Goal: Task Accomplishment & Management: Complete application form

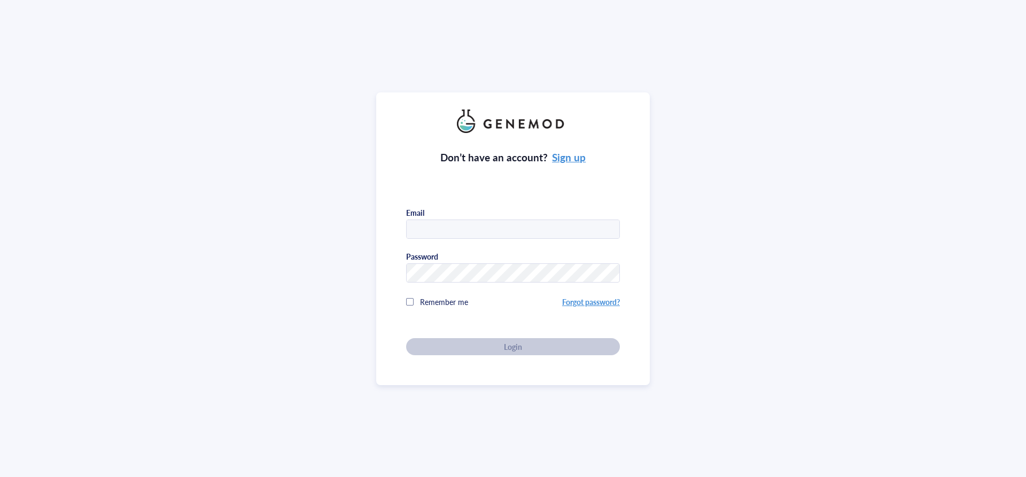
type input "[EMAIL_ADDRESS][DOMAIN_NAME]"
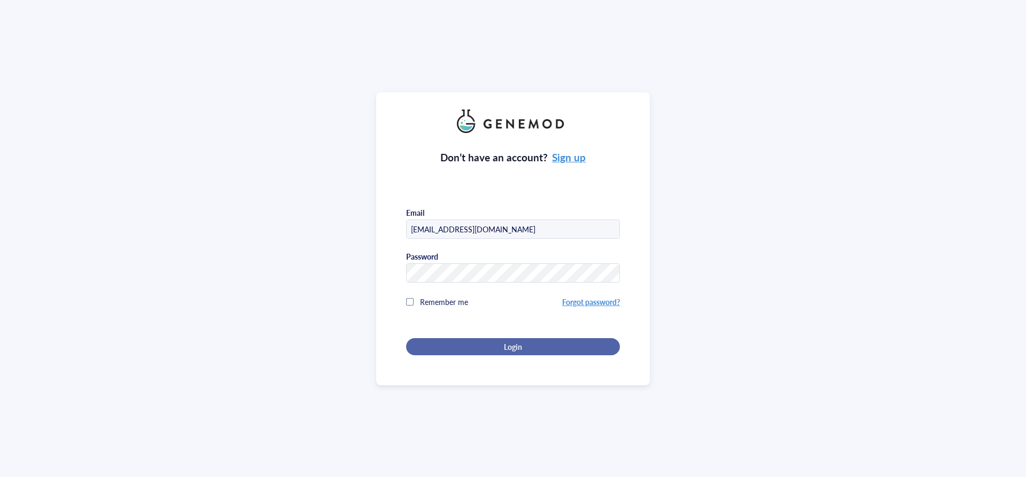
click at [521, 346] on div "Login" at bounding box center [513, 347] width 180 height 10
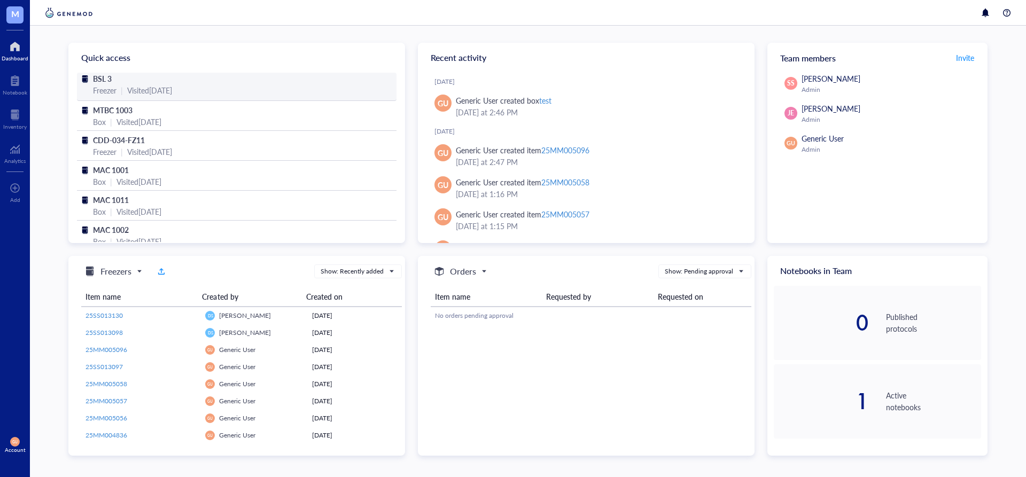
click at [102, 75] on span "BSL 3" at bounding box center [102, 78] width 19 height 11
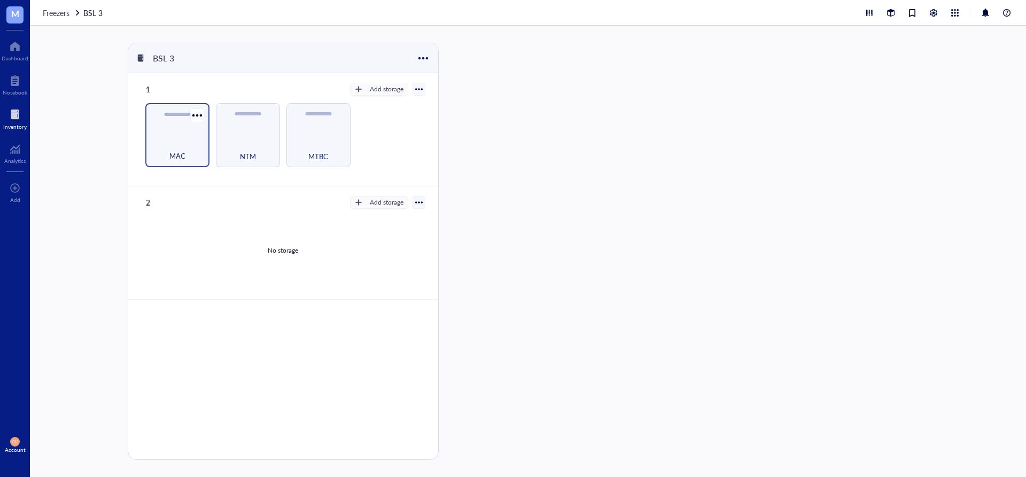
click at [173, 119] on div "MAC" at bounding box center [177, 135] width 64 height 64
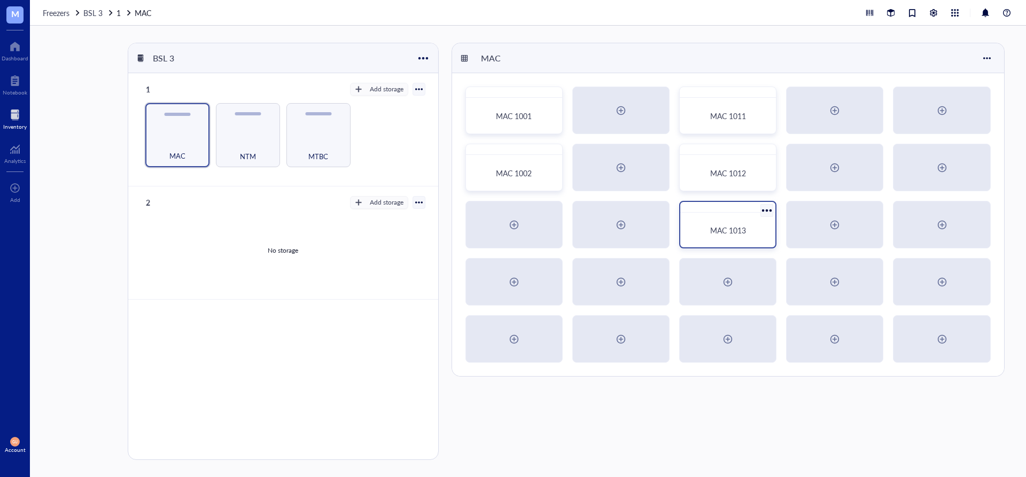
click at [736, 242] on div "MAC 1013" at bounding box center [728, 230] width 87 height 26
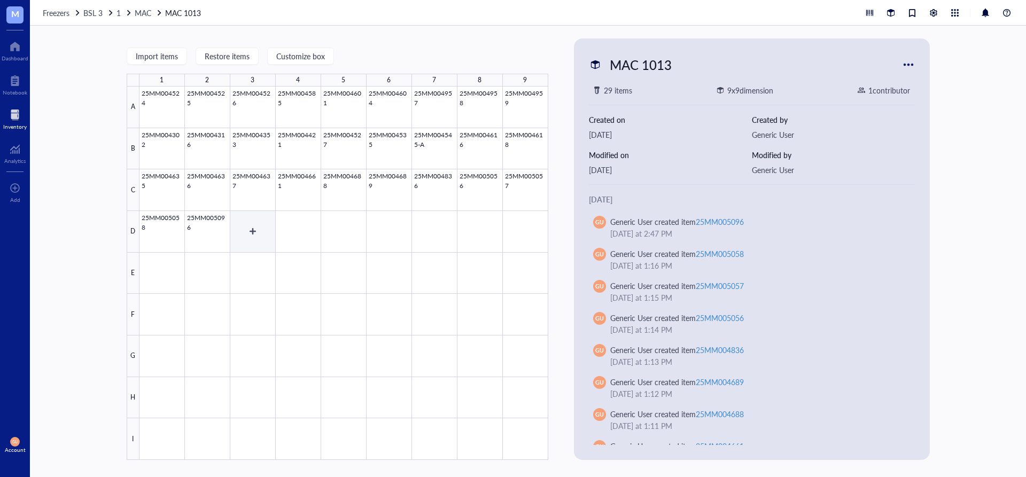
click at [264, 226] on div at bounding box center [344, 274] width 409 height 374
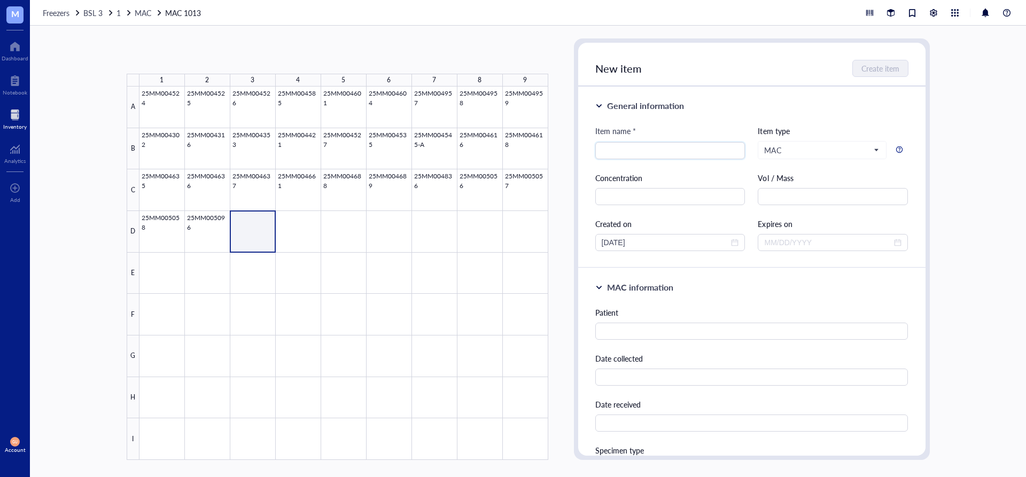
click at [255, 232] on div at bounding box center [344, 274] width 409 height 374
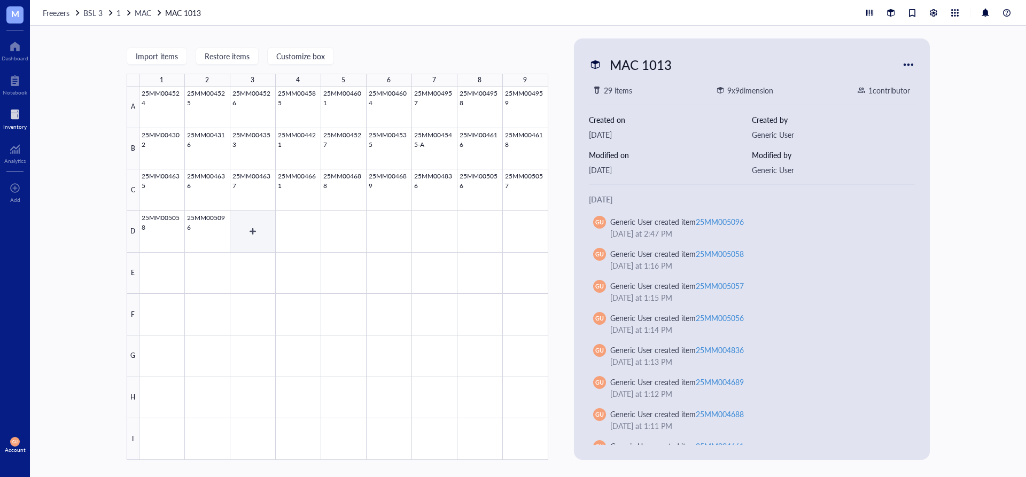
click at [255, 231] on div at bounding box center [344, 274] width 409 height 374
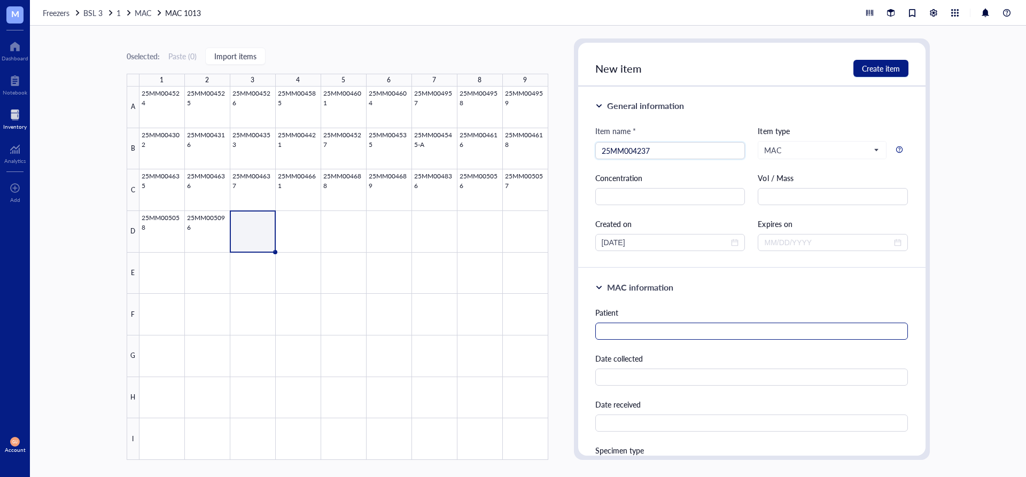
type input "25MM004237"
click at [729, 324] on input "text" at bounding box center [752, 331] width 313 height 17
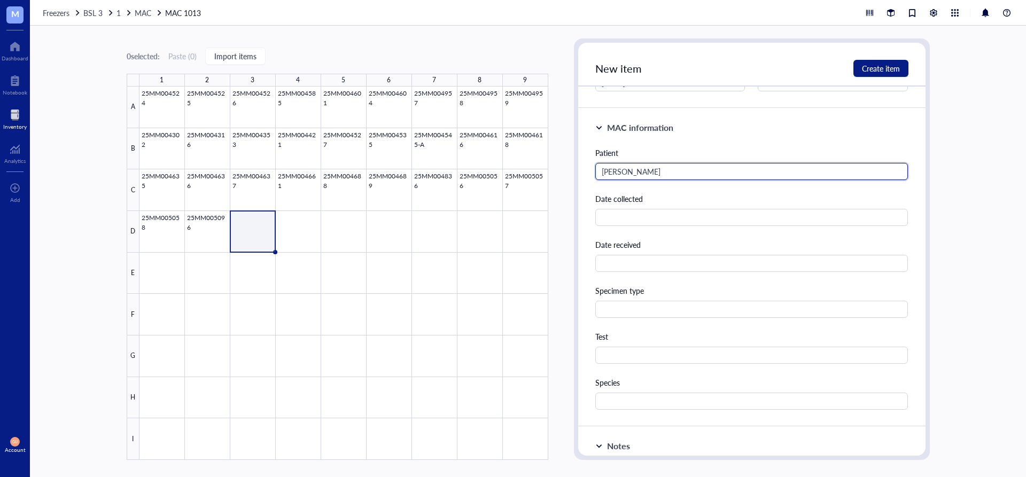
scroll to position [160, 0]
type input "Murray, Aleta"
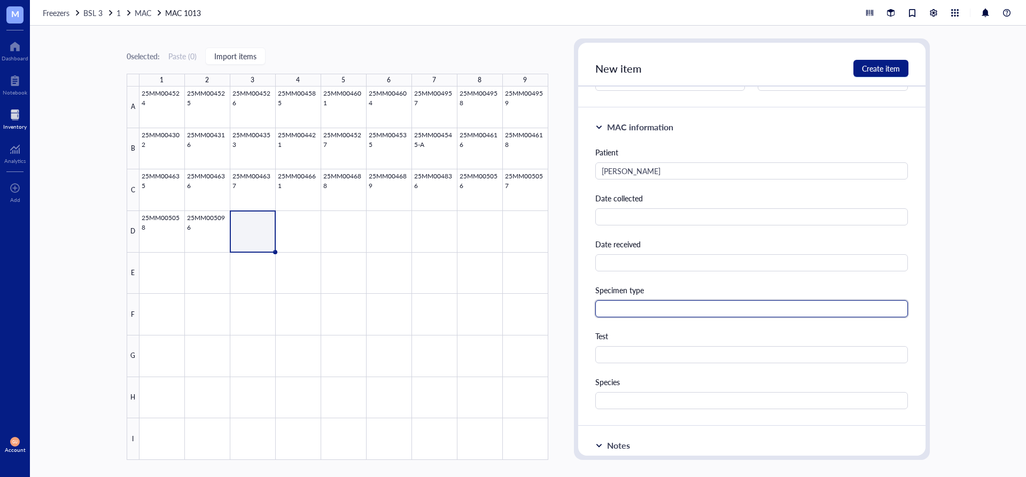
click at [687, 310] on input "text" at bounding box center [752, 308] width 313 height 17
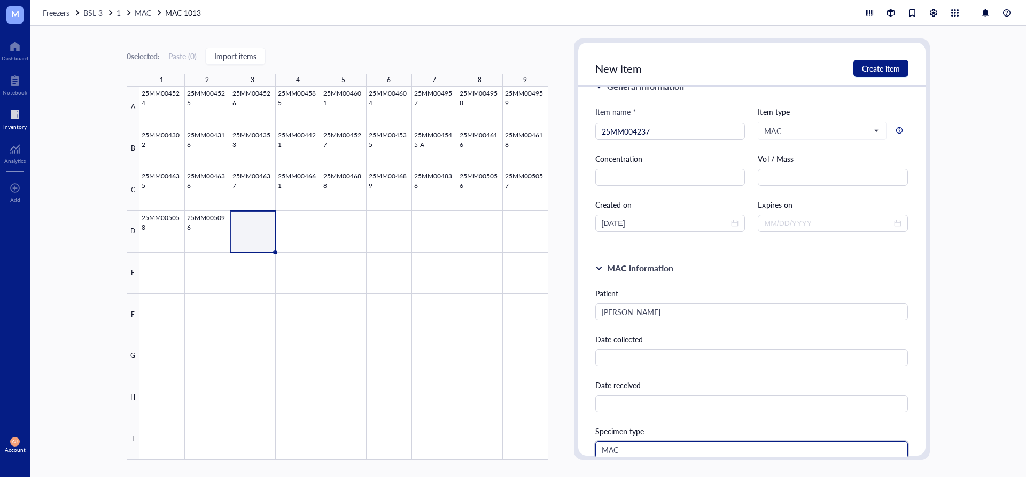
scroll to position [0, 0]
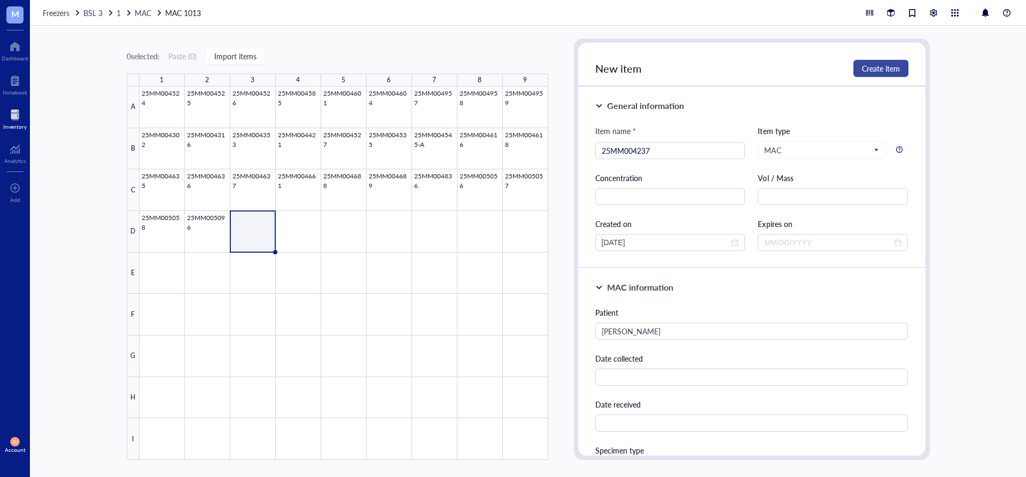
type input "MAC"
click at [870, 64] on span "Create item" at bounding box center [881, 68] width 38 height 9
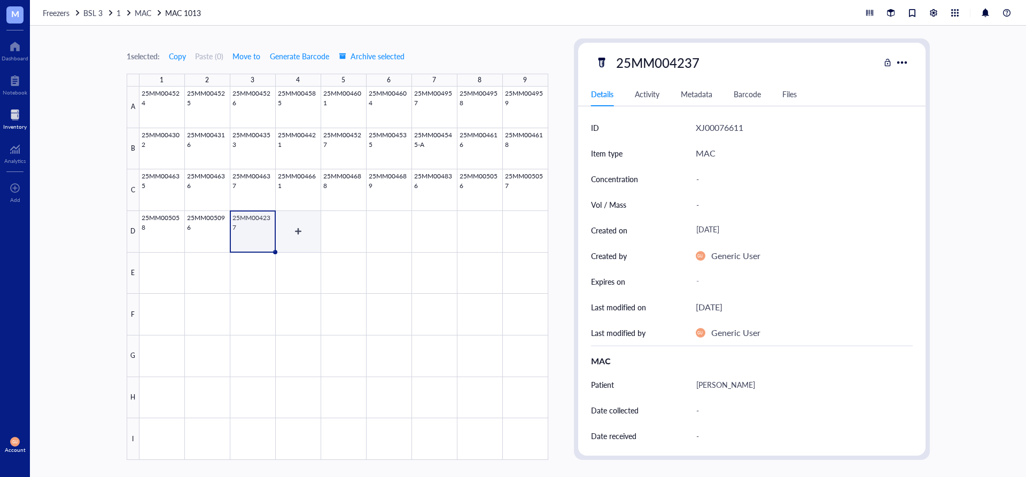
click at [289, 227] on div at bounding box center [344, 274] width 409 height 374
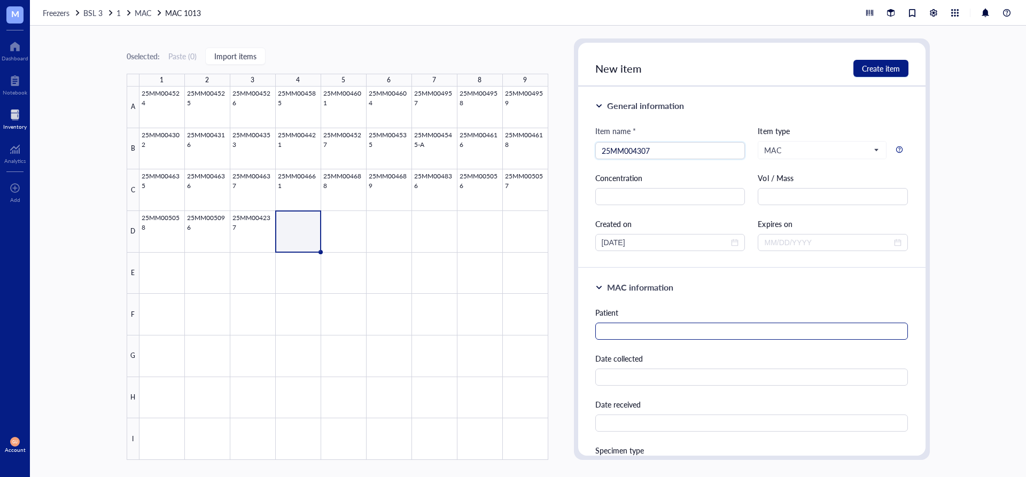
type input "25MM004307"
click at [653, 332] on input "text" at bounding box center [752, 331] width 313 height 17
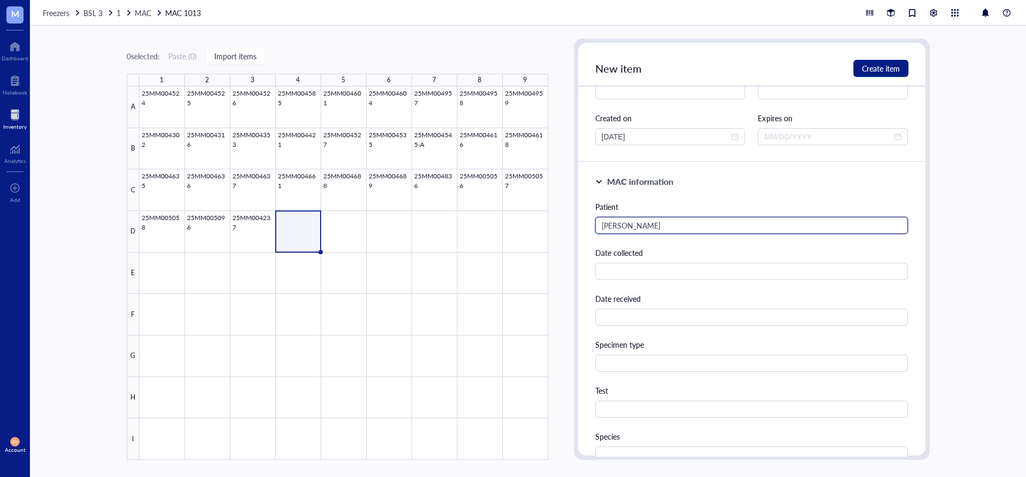
scroll to position [107, 0]
type input "Kaster, Heather"
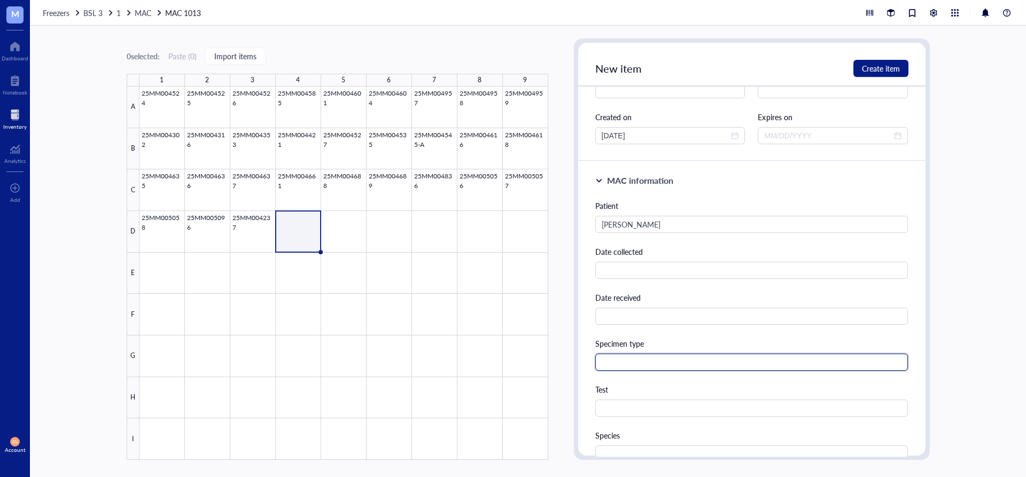
click at [680, 358] on input "text" at bounding box center [752, 362] width 313 height 17
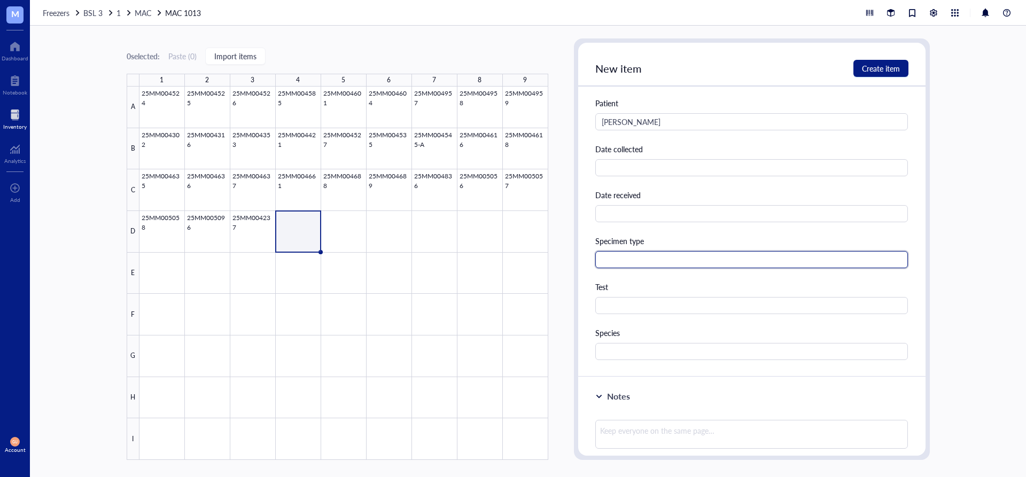
scroll to position [214, 0]
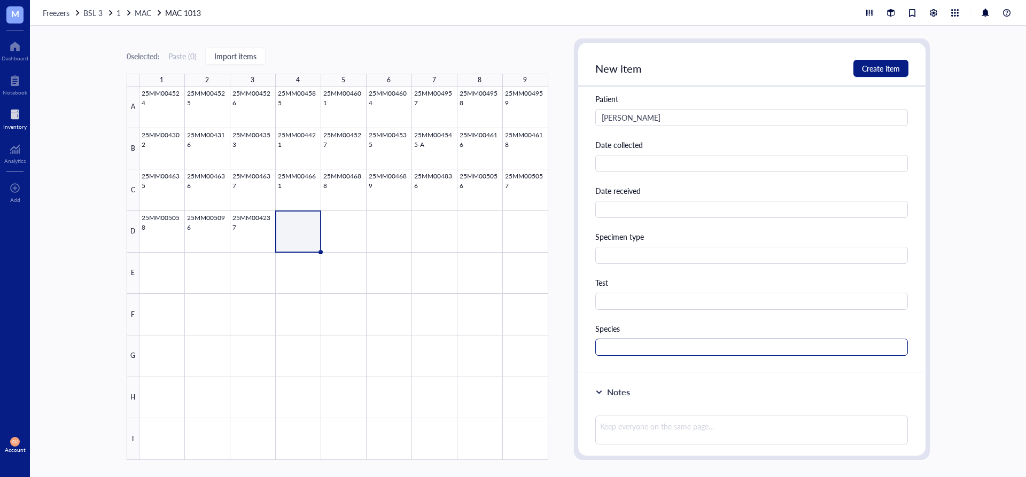
click at [637, 338] on div "Species" at bounding box center [752, 339] width 313 height 33
drag, startPoint x: 633, startPoint y: 346, endPoint x: 640, endPoint y: 322, distance: 25.4
click at [633, 347] on input "text" at bounding box center [752, 347] width 313 height 17
type input "MAC"
click at [894, 69] on span "Create item" at bounding box center [881, 68] width 38 height 9
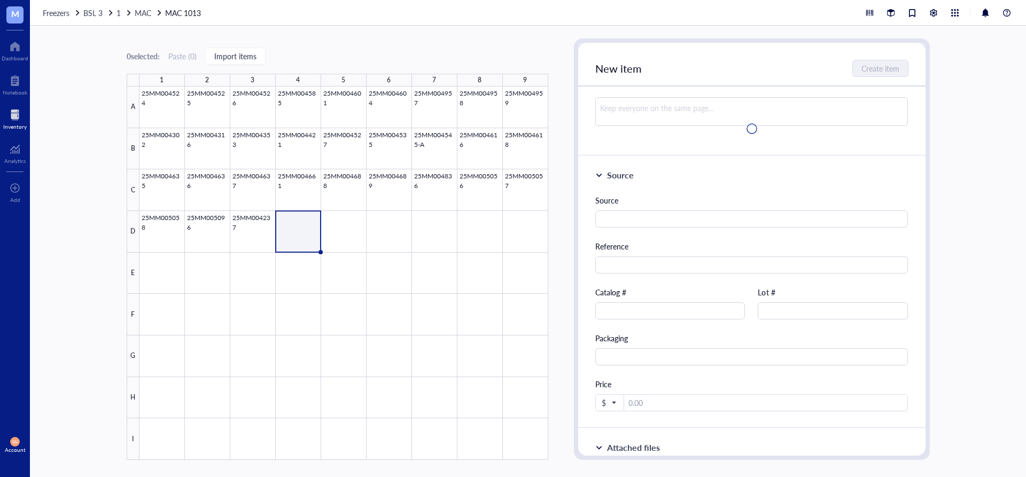
scroll to position [0, 0]
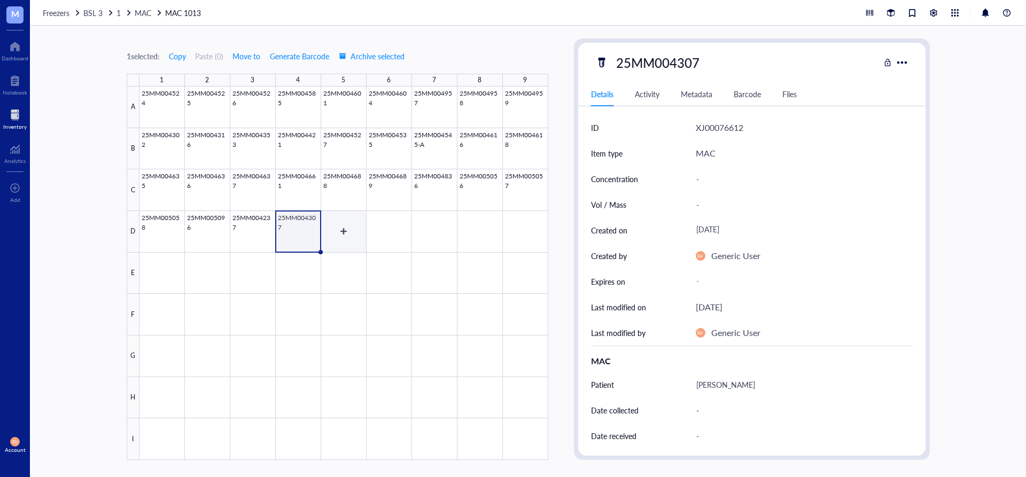
click at [349, 229] on div at bounding box center [344, 274] width 409 height 374
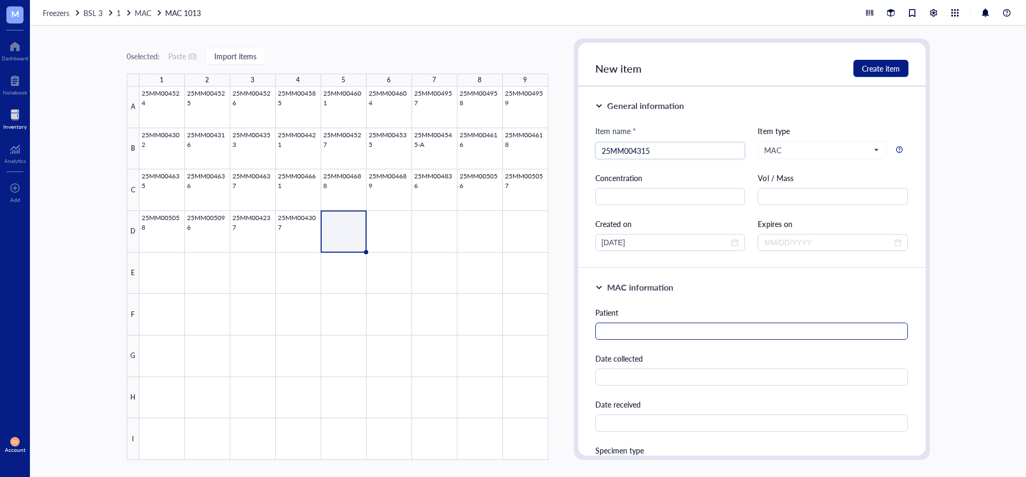
type input "25MM004315"
click at [641, 329] on input "text" at bounding box center [752, 331] width 313 height 17
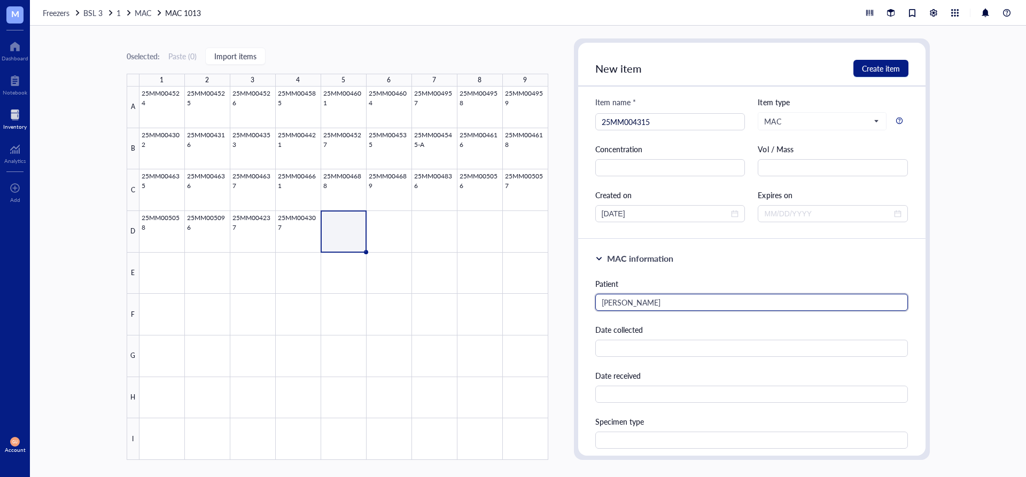
scroll to position [214, 0]
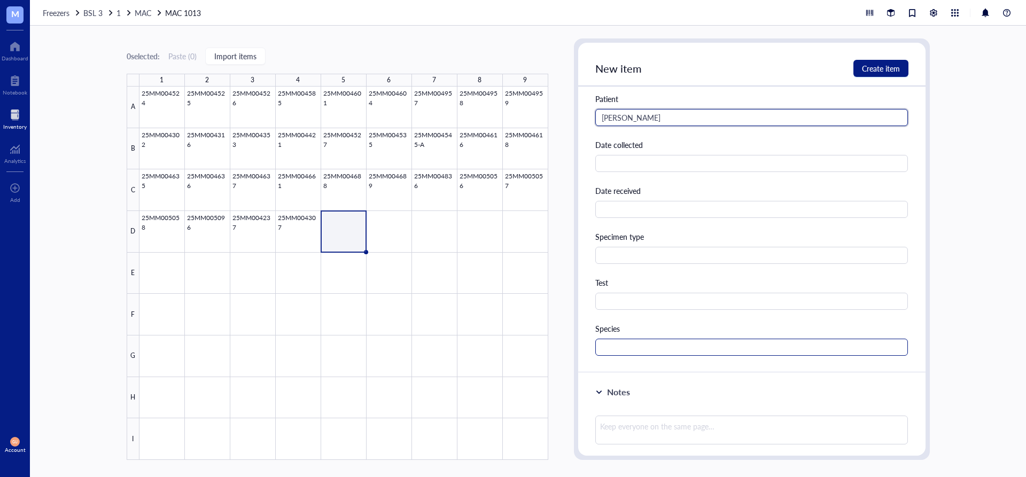
type input "Koehler, Claire"
click at [639, 339] on input "text" at bounding box center [752, 347] width 313 height 17
type input "MAC"
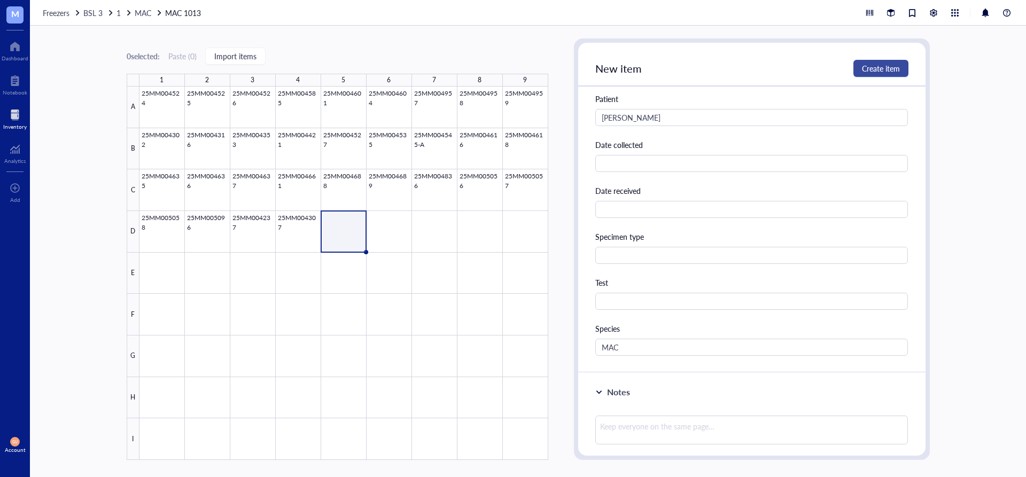
click at [890, 73] on span "Create item" at bounding box center [881, 68] width 38 height 9
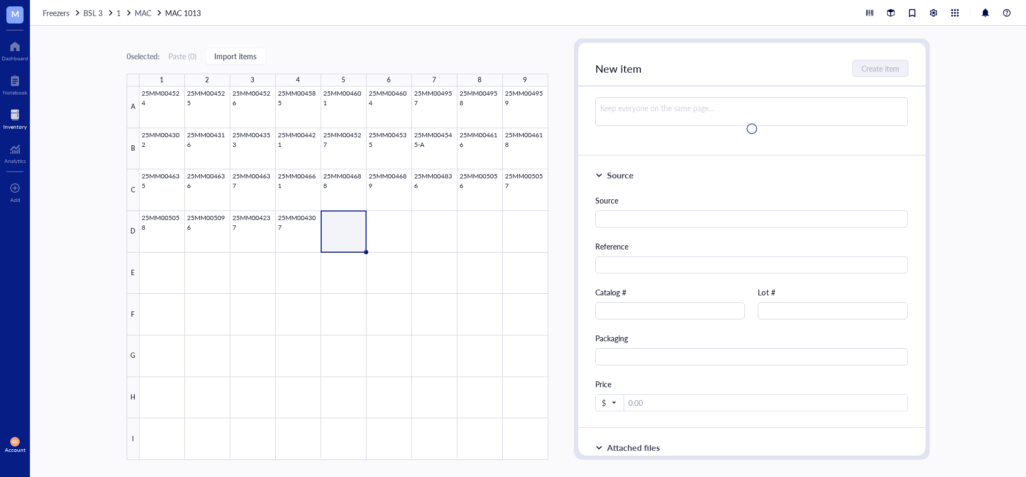
scroll to position [0, 0]
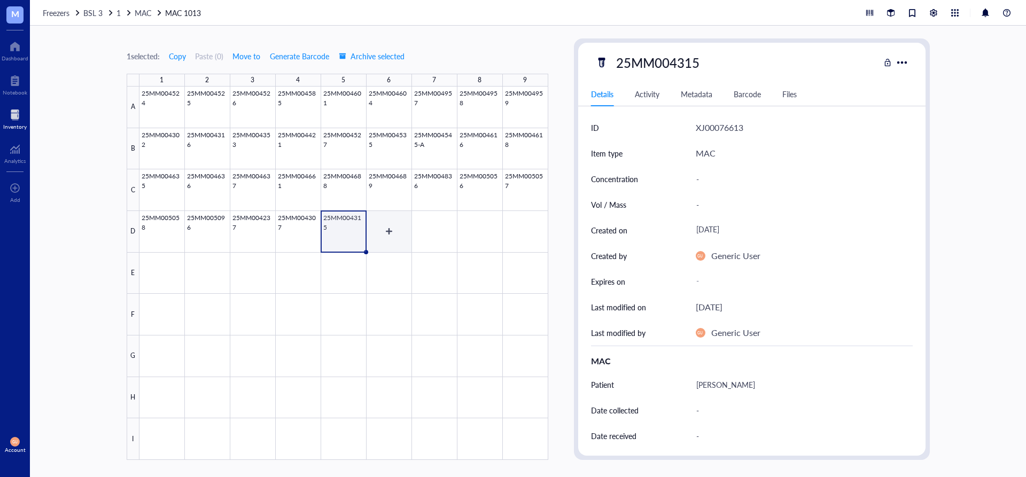
click at [396, 230] on div at bounding box center [344, 274] width 409 height 374
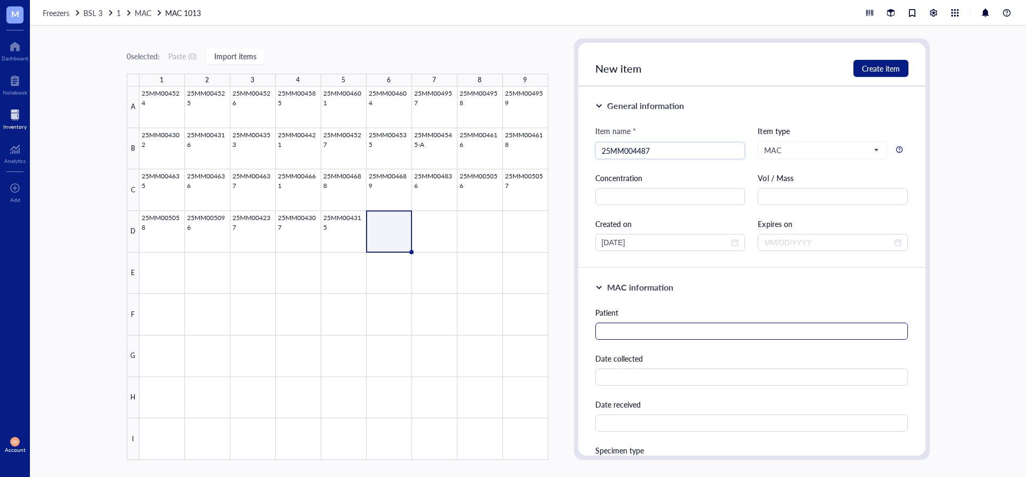
type input "25MM004487"
drag, startPoint x: 604, startPoint y: 328, endPoint x: 602, endPoint y: 316, distance: 12.0
click at [604, 327] on input "text" at bounding box center [752, 331] width 313 height 17
type input "McDonald, Kathleen"
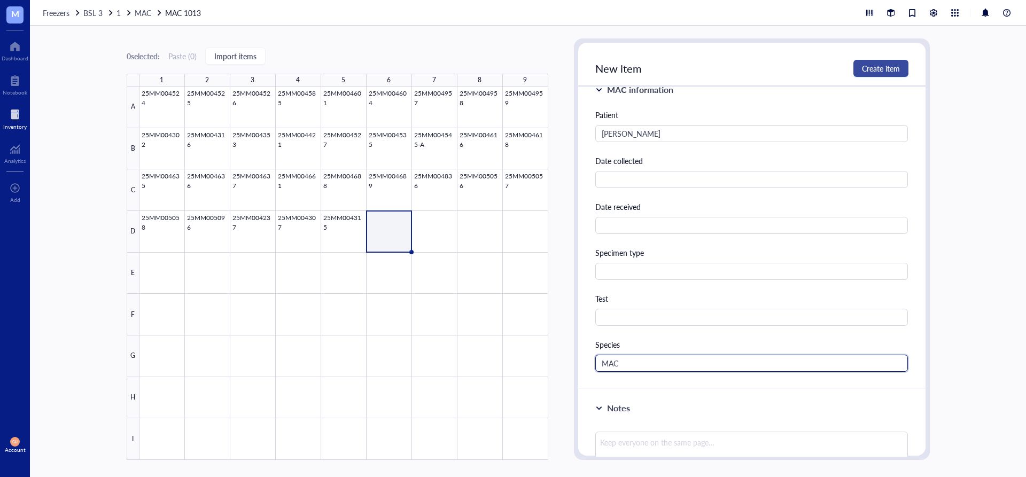
type input "MAC"
click at [872, 62] on button "Create item" at bounding box center [881, 68] width 55 height 17
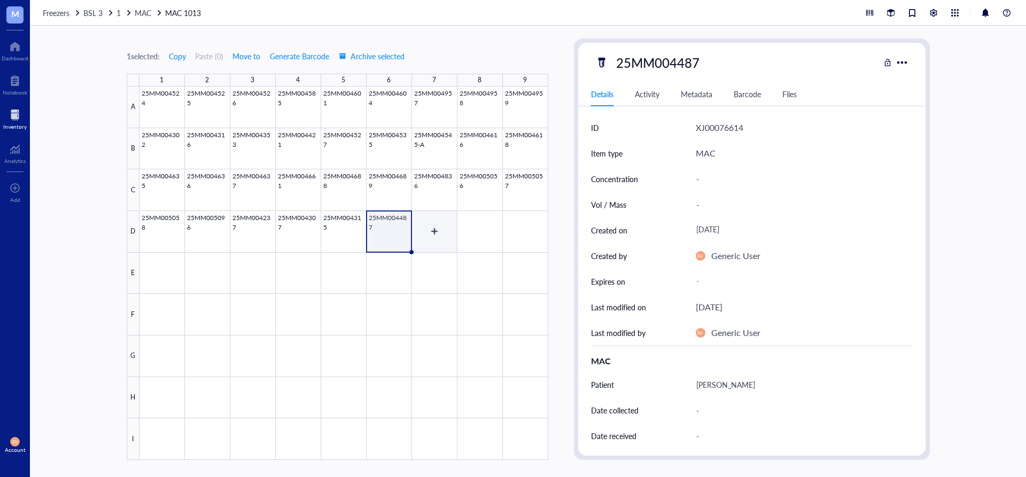
click at [446, 223] on div at bounding box center [344, 274] width 409 height 374
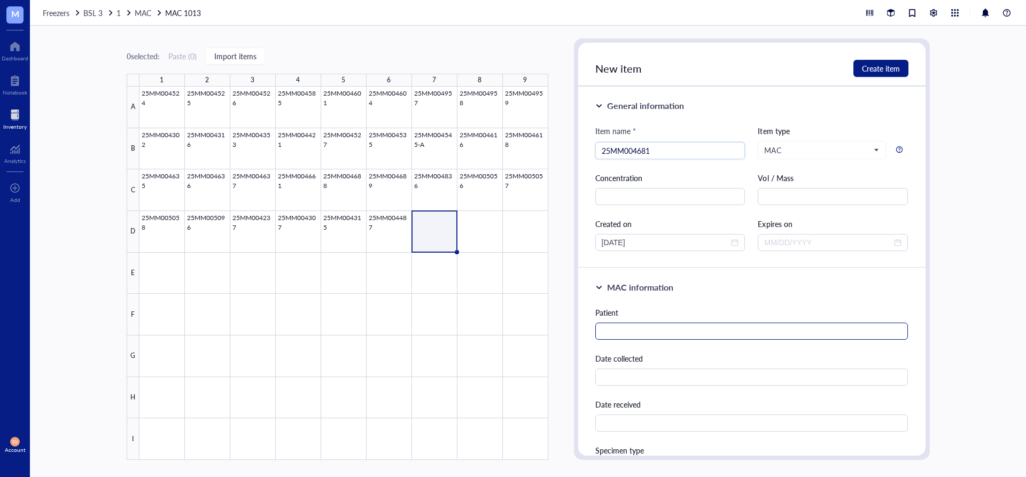
type input "25MM004681"
click at [677, 328] on input "text" at bounding box center [752, 331] width 313 height 17
type input "Kreuser, David"
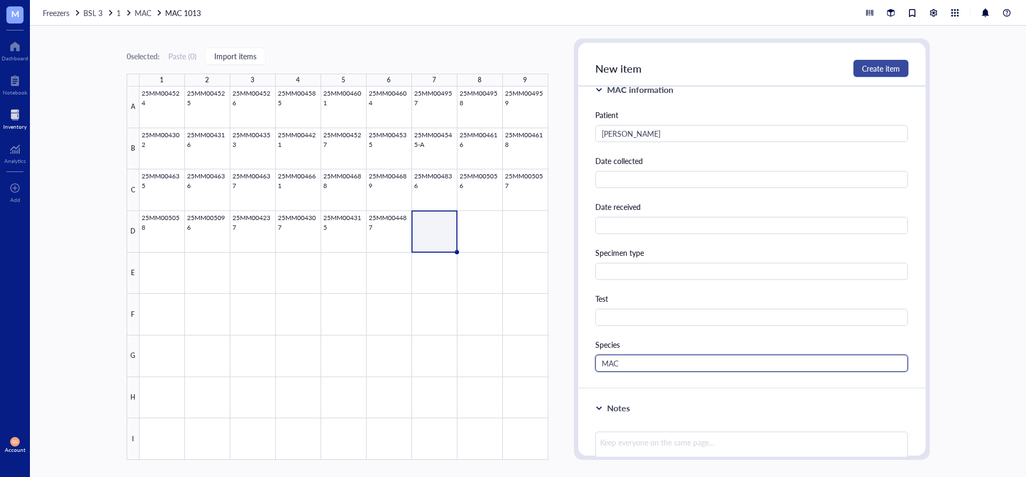
type input "MAC"
click at [870, 66] on span "Create item" at bounding box center [881, 68] width 38 height 9
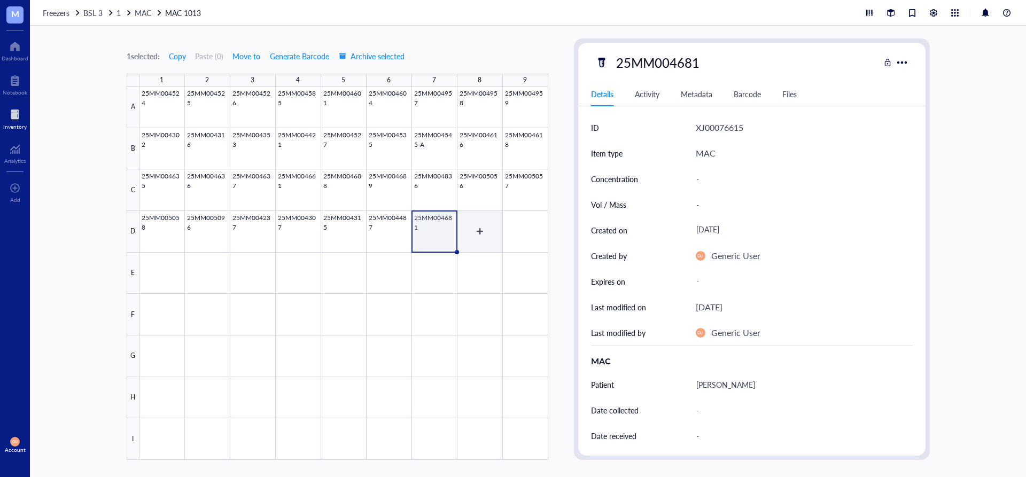
click at [482, 231] on div at bounding box center [344, 274] width 409 height 374
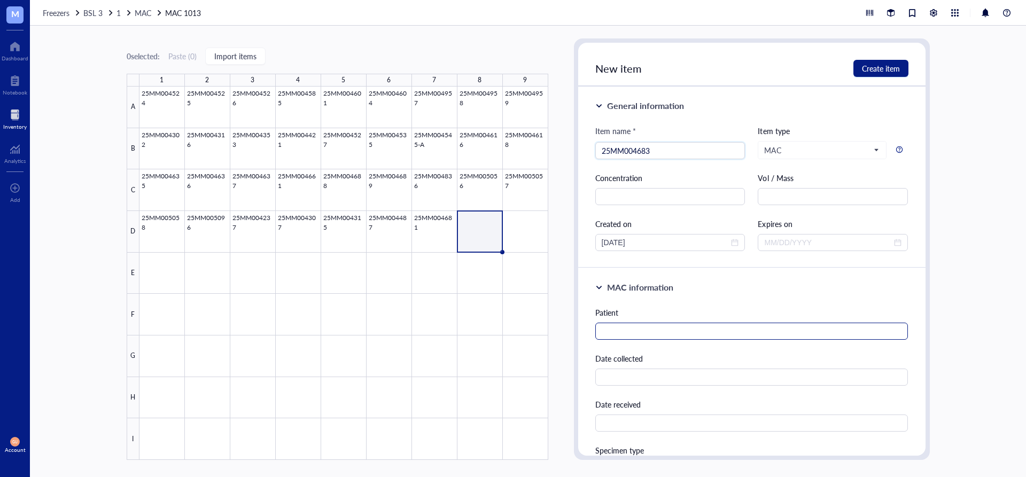
type input "25MM004683"
click at [668, 338] on input "text" at bounding box center [752, 331] width 313 height 17
type input "z"
type input "Kreuser, David"
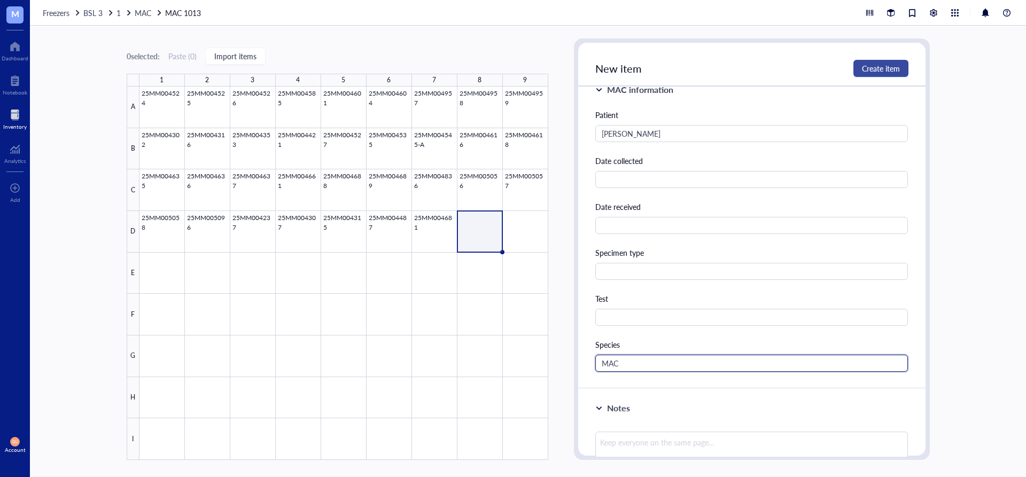
type input "MAC"
click at [875, 75] on button "Create item" at bounding box center [881, 68] width 55 height 17
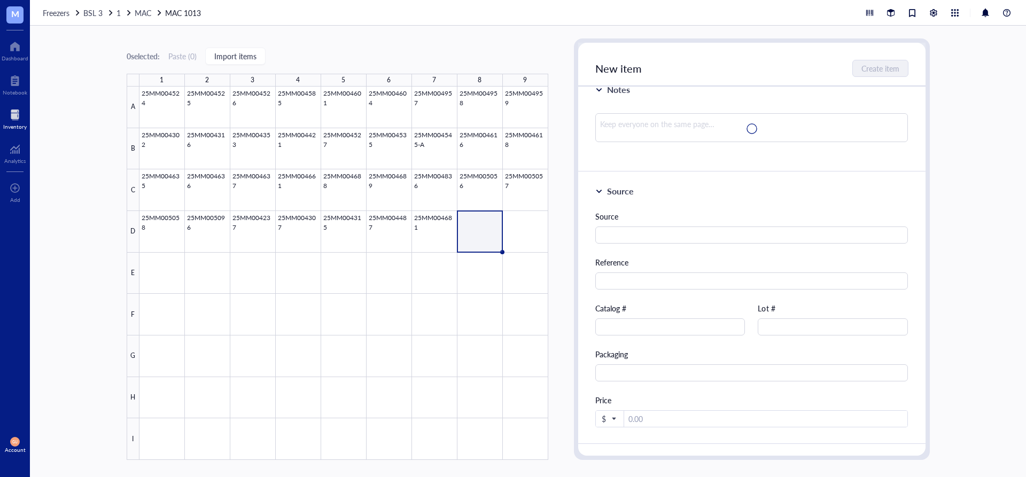
scroll to position [0, 0]
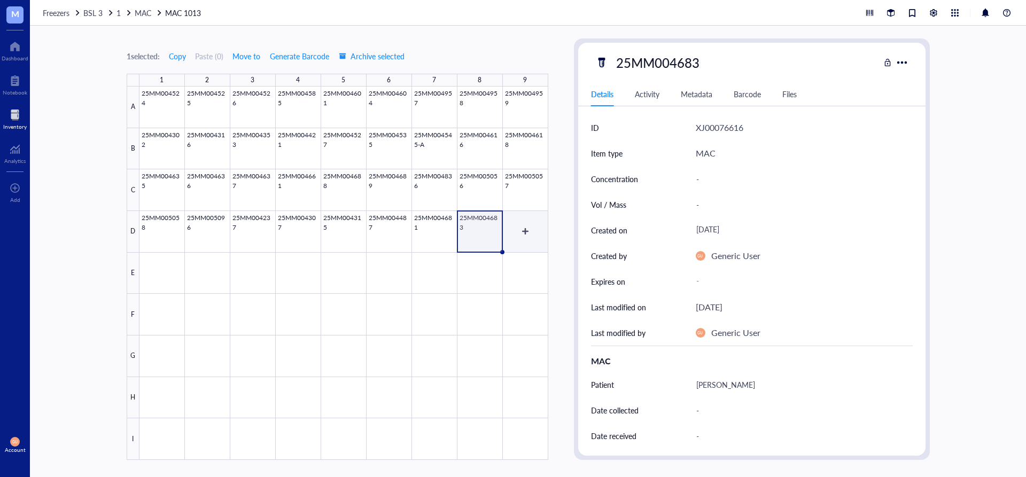
click at [523, 228] on div at bounding box center [344, 274] width 409 height 374
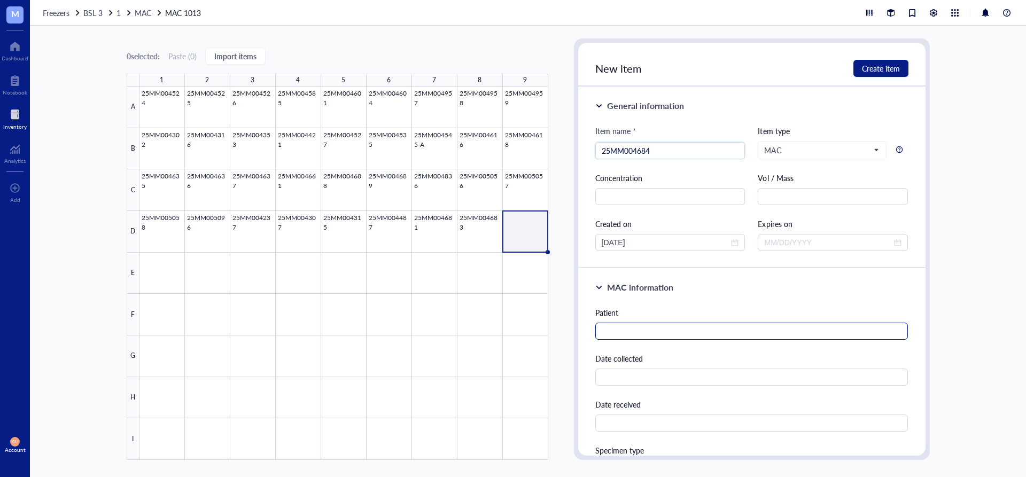
type input "25MM004684"
click at [629, 328] on input "text" at bounding box center [752, 331] width 313 height 17
type input "Kreuser, David"
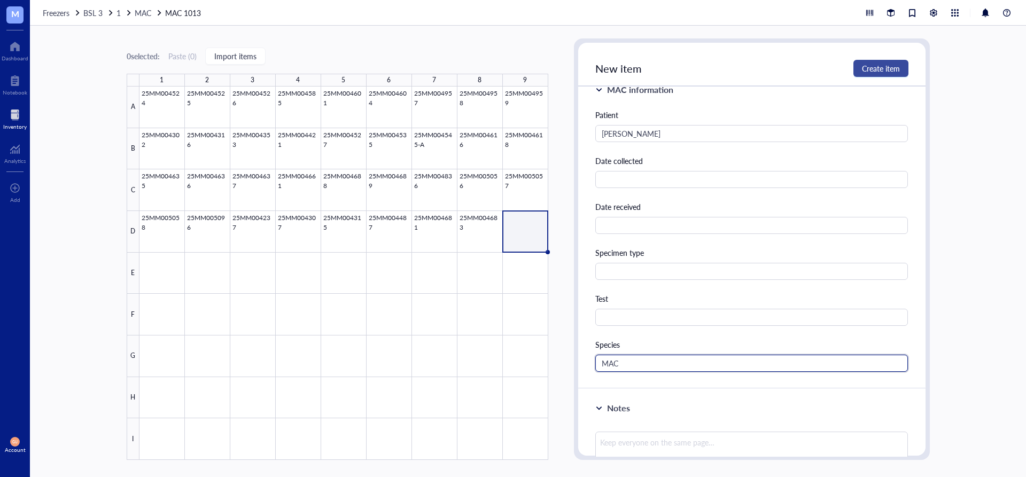
type input "MAC"
click at [891, 64] on span "Create item" at bounding box center [881, 68] width 38 height 9
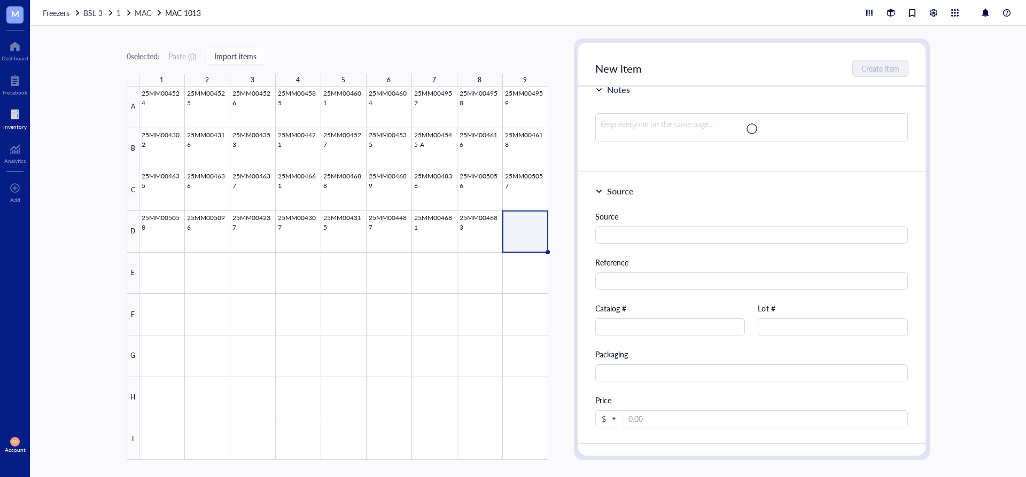
scroll to position [0, 0]
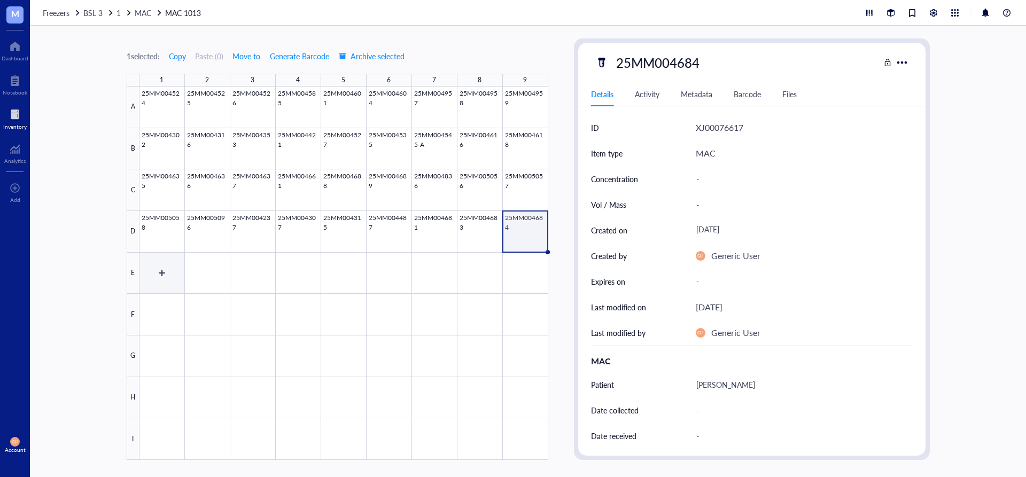
click at [158, 270] on div at bounding box center [344, 274] width 409 height 374
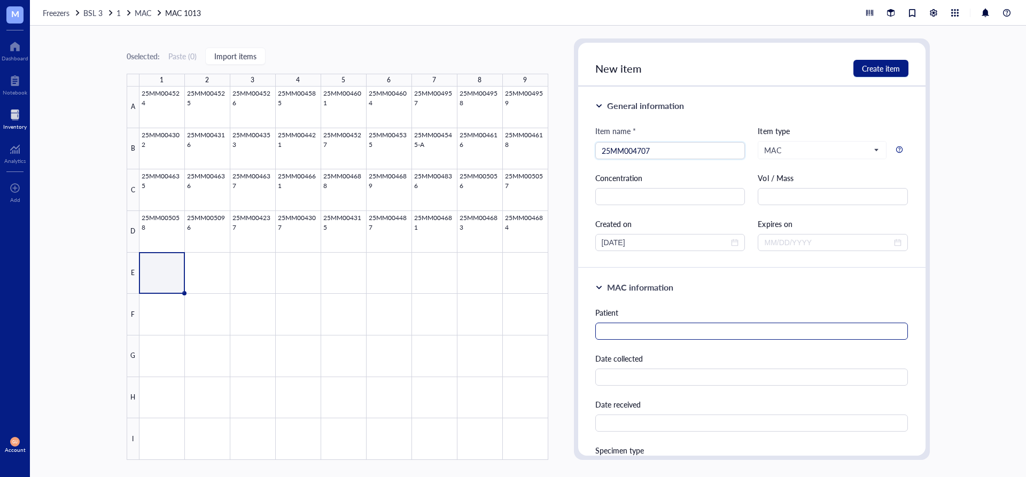
type input "25MM004707"
click at [713, 333] on input "text" at bounding box center [752, 331] width 313 height 17
type input "Miskulin, Karen"
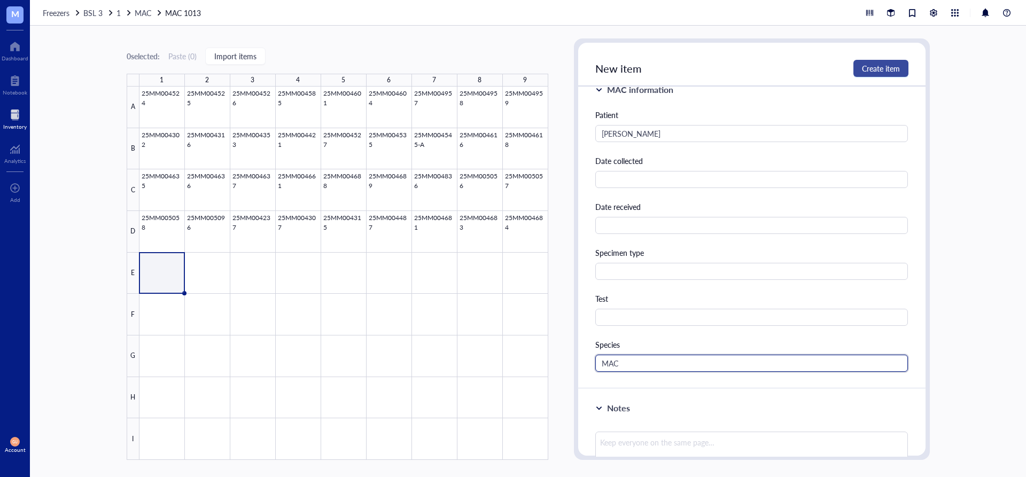
type input "MAC"
click at [879, 64] on span "Create item" at bounding box center [881, 68] width 38 height 9
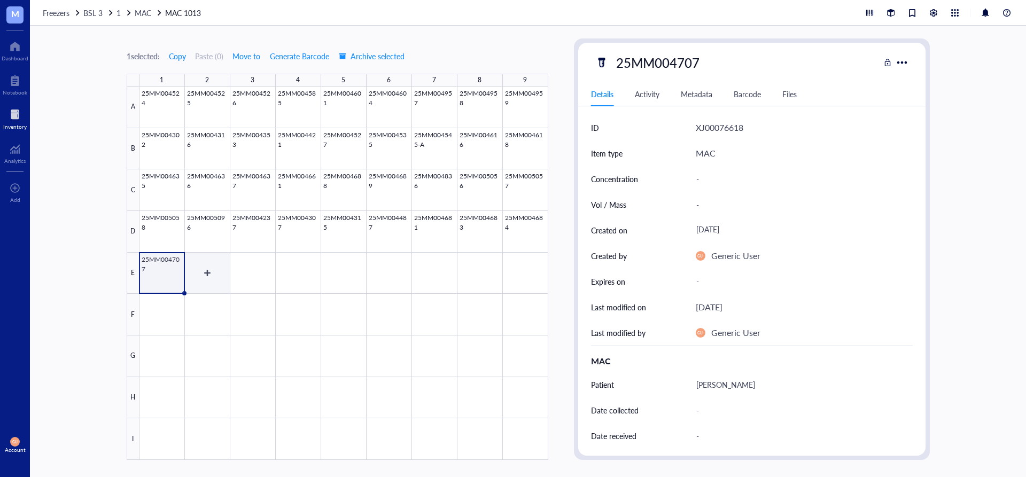
click at [203, 259] on div at bounding box center [344, 274] width 409 height 374
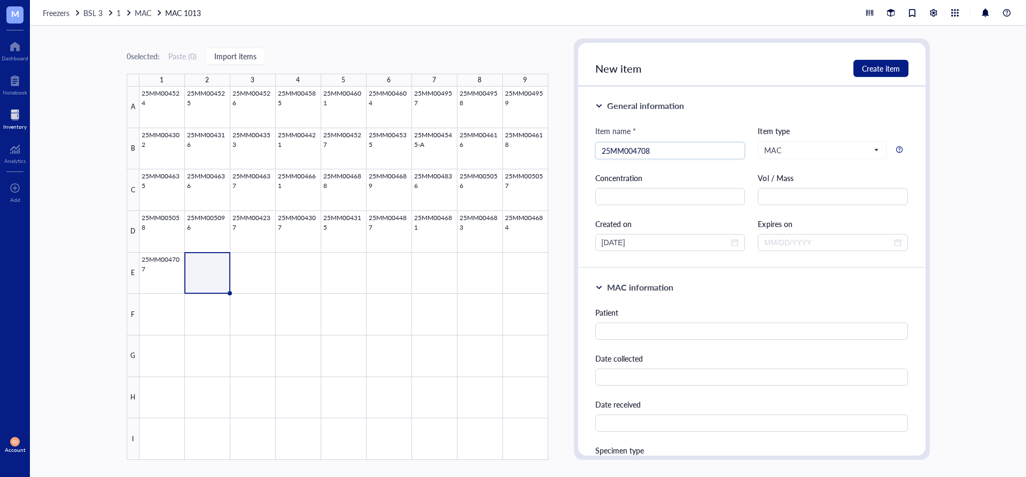
type input "25MM004708"
drag, startPoint x: 637, startPoint y: 342, endPoint x: 634, endPoint y: 331, distance: 11.2
click at [637, 342] on div "Patient Date collected Date received Specimen type Test Species" at bounding box center [752, 438] width 313 height 263
click at [632, 329] on input "text" at bounding box center [752, 331] width 313 height 17
type input "Belsha, James"
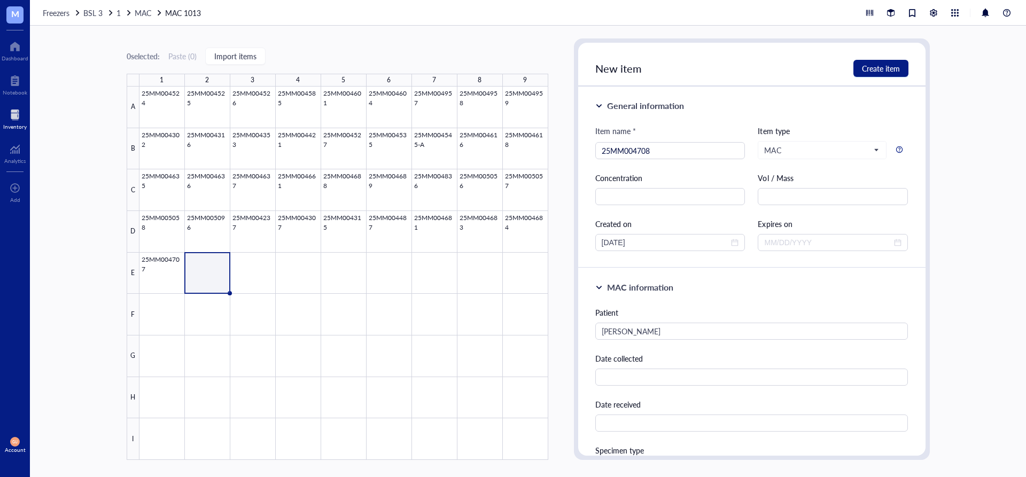
scroll to position [198, 0]
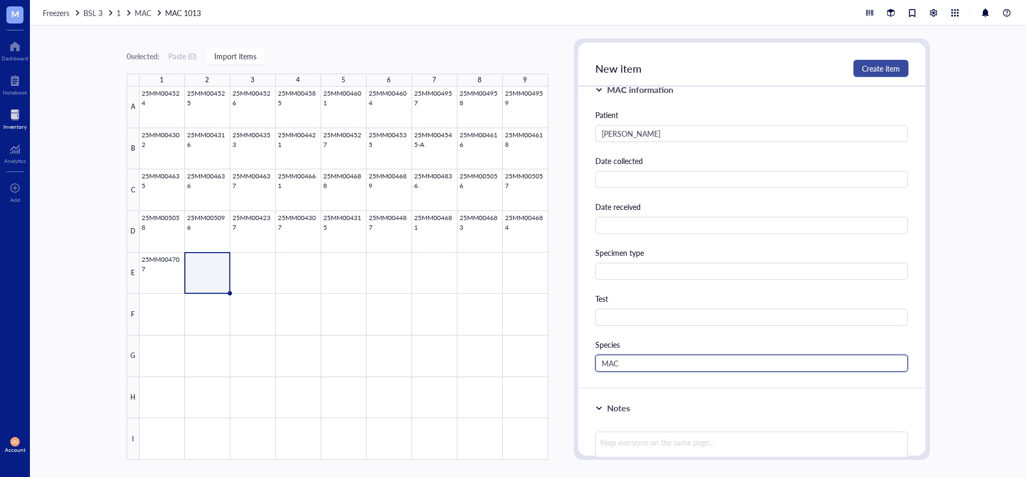
type input "MAC"
click at [862, 66] on span "Create item" at bounding box center [881, 68] width 38 height 9
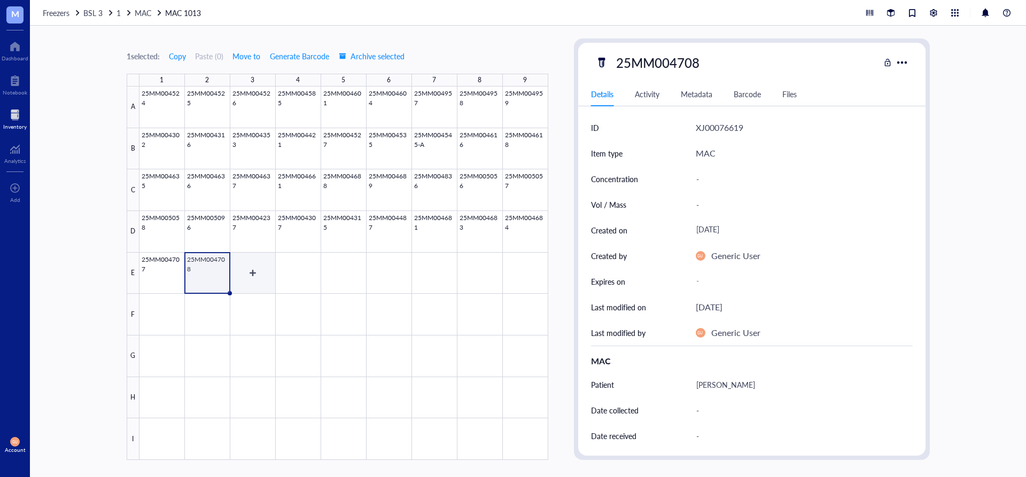
click at [247, 264] on div at bounding box center [344, 274] width 409 height 374
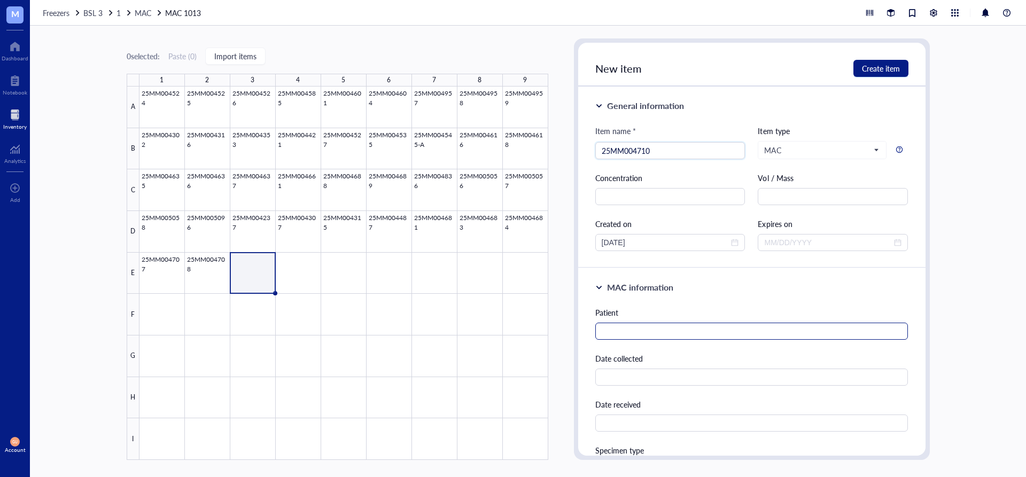
type input "25MM004710"
click at [631, 328] on input "text" at bounding box center [752, 331] width 313 height 17
type input "Paul, Caroline"
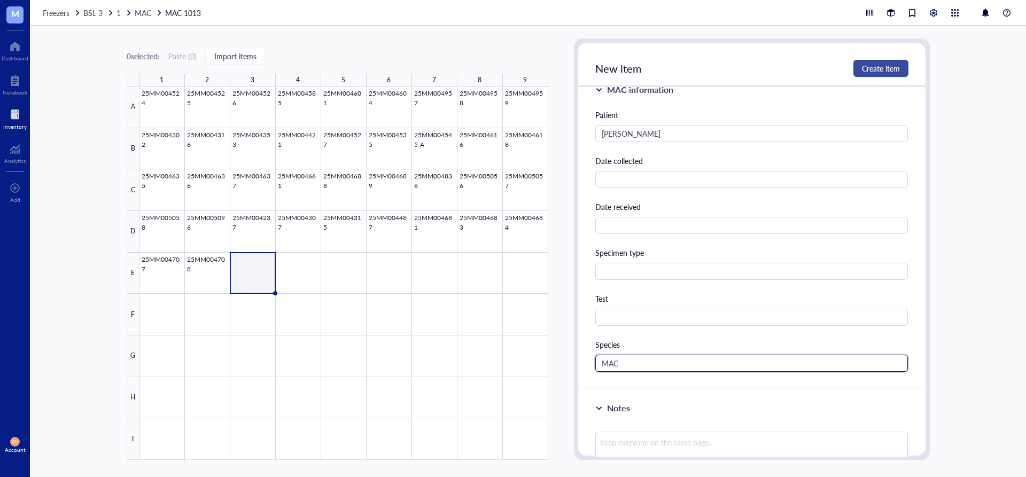
type input "MAC"
click at [892, 69] on span "Create item" at bounding box center [881, 68] width 38 height 9
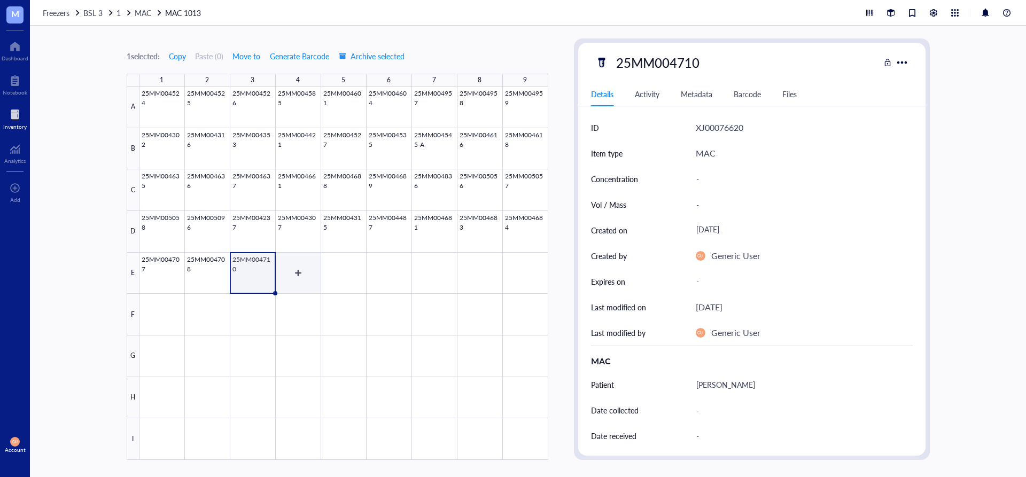
click at [297, 273] on div at bounding box center [344, 274] width 409 height 374
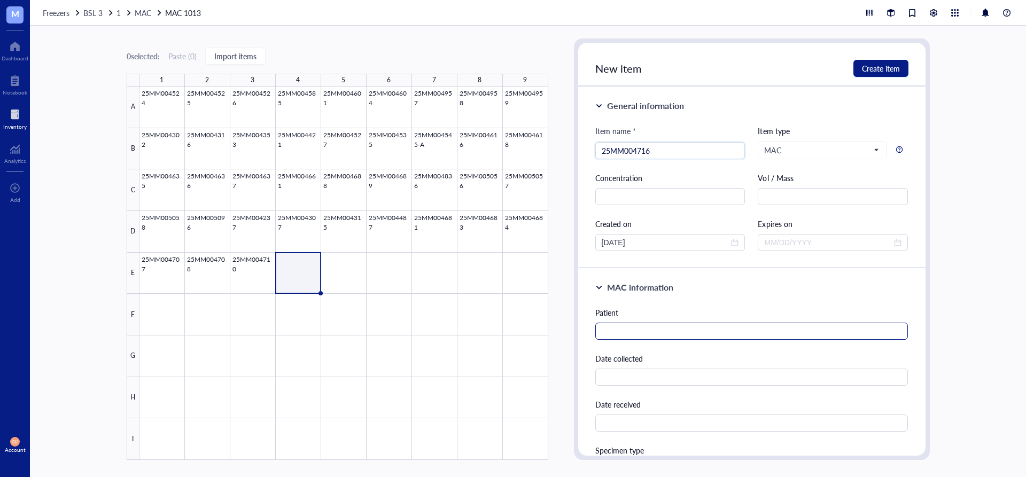
type input "25MM004716"
click at [611, 327] on input "text" at bounding box center [752, 331] width 313 height 17
type input "Evans, Charles"
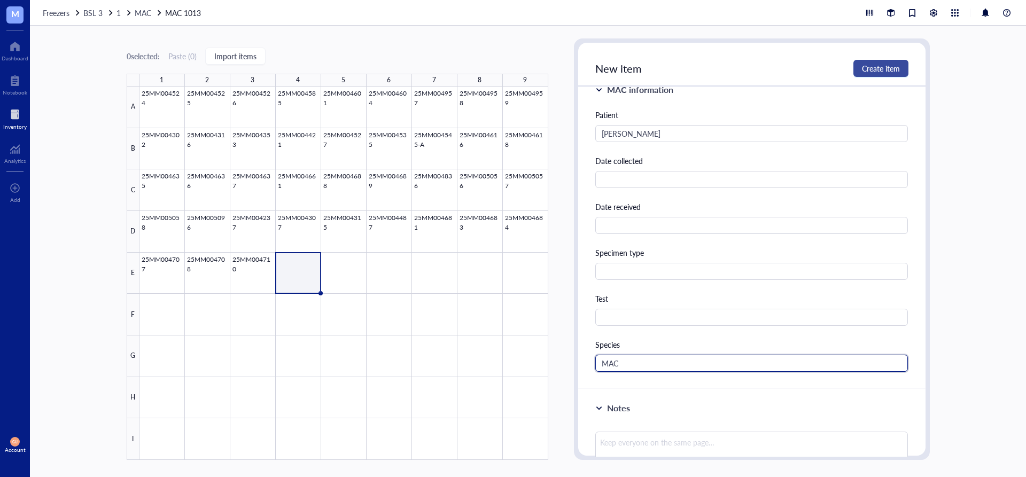
type input "MAC"
click at [876, 65] on span "Create item" at bounding box center [881, 68] width 38 height 9
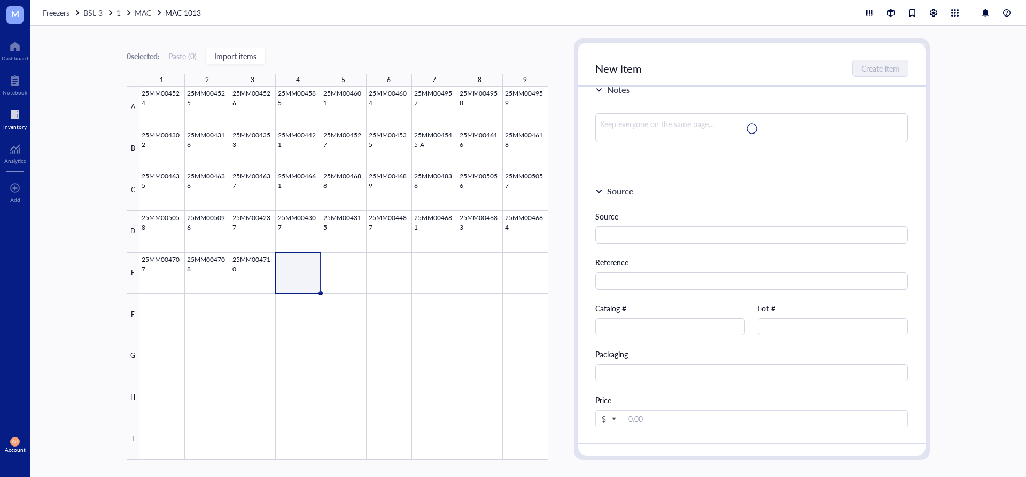
scroll to position [0, 0]
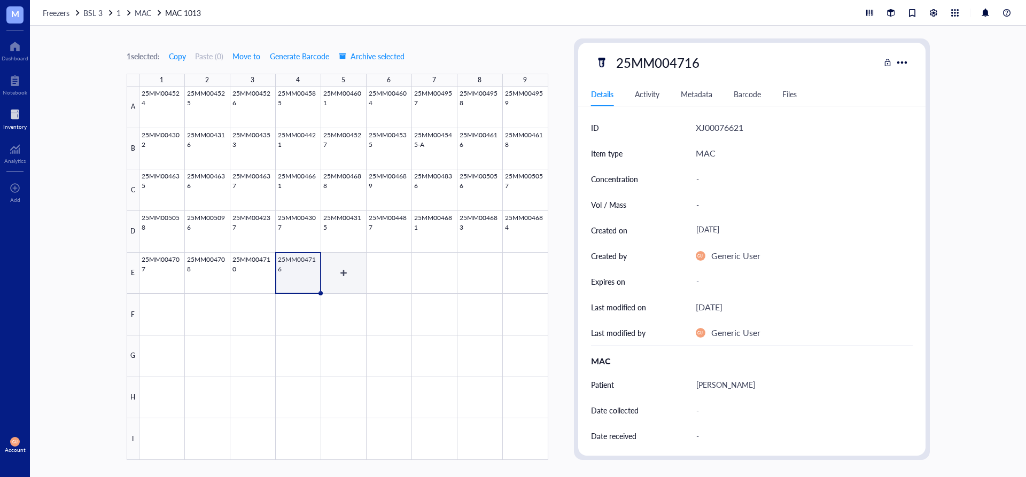
click at [355, 272] on div at bounding box center [344, 274] width 409 height 374
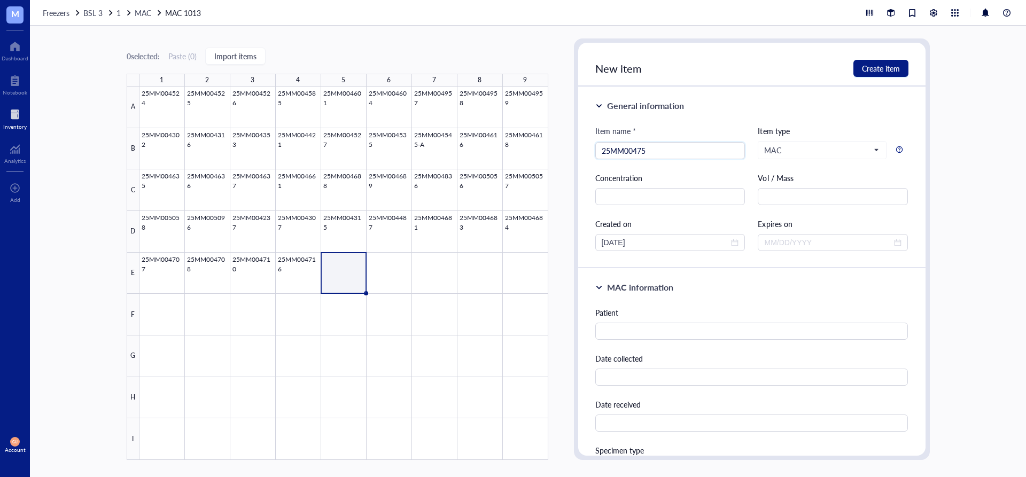
type input "25MM004755"
click at [356, 256] on div at bounding box center [344, 274] width 409 height 374
type input "25MM004755"
click at [611, 322] on div "Patient" at bounding box center [752, 323] width 313 height 33
click at [613, 326] on input "text" at bounding box center [752, 331] width 313 height 17
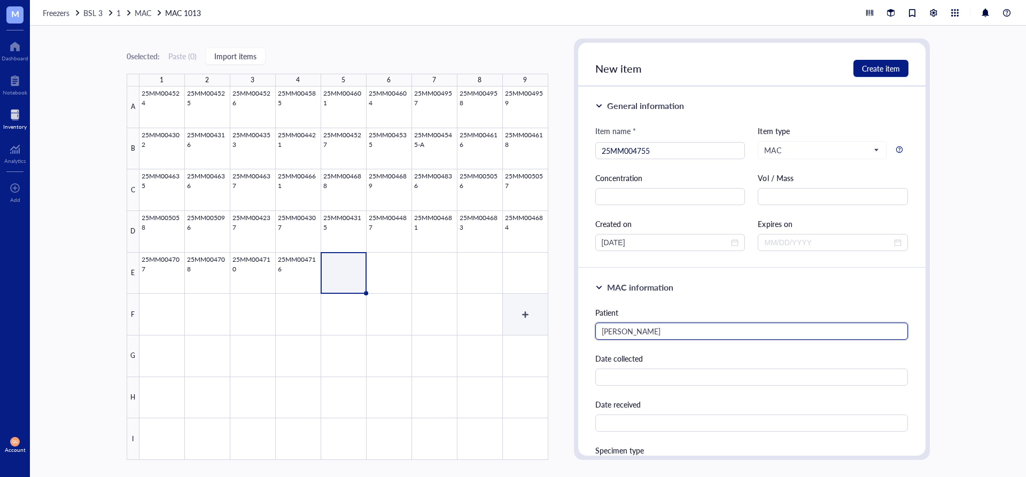
type input "Magnusson, Drew"
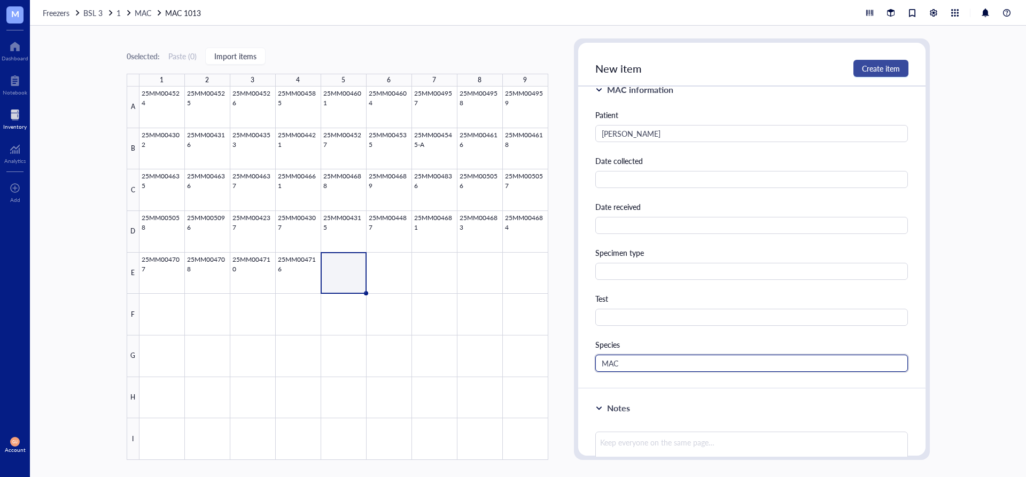
type input "MAC"
click at [901, 65] on button "Create item" at bounding box center [881, 68] width 55 height 17
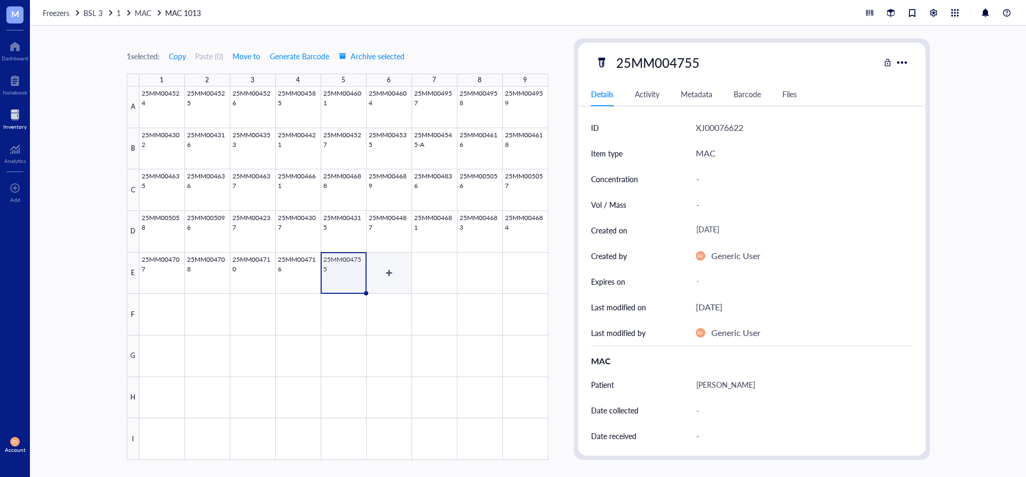
click at [383, 271] on div at bounding box center [344, 274] width 409 height 374
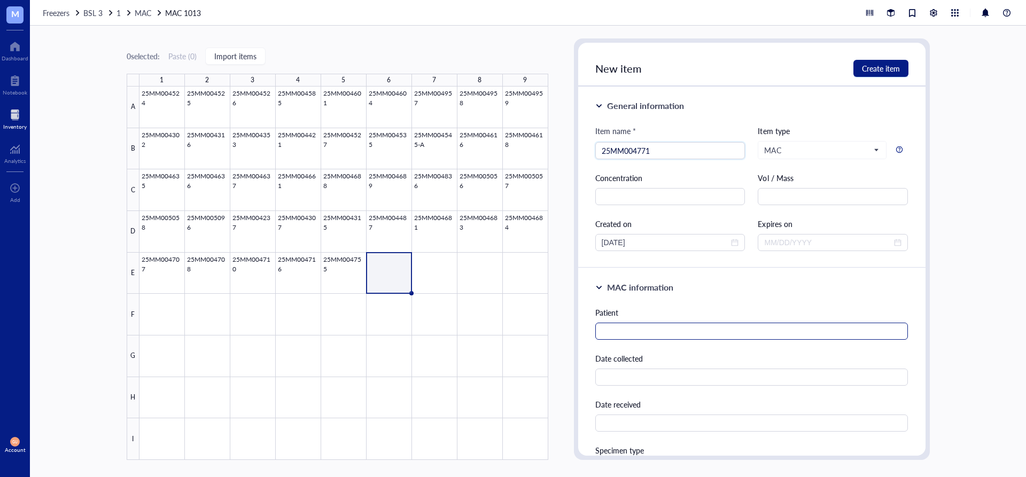
type input "25MM004771"
click at [605, 337] on input "text" at bounding box center [752, 331] width 313 height 17
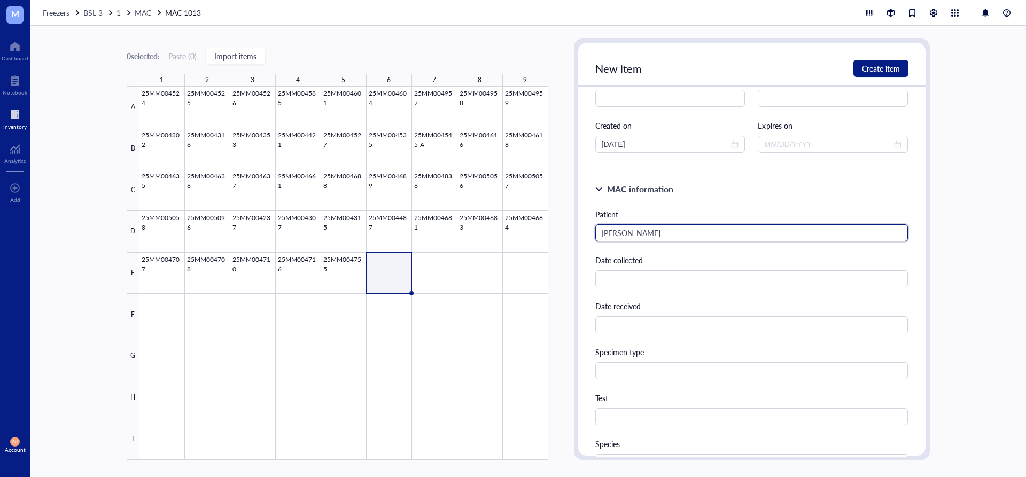
scroll to position [107, 0]
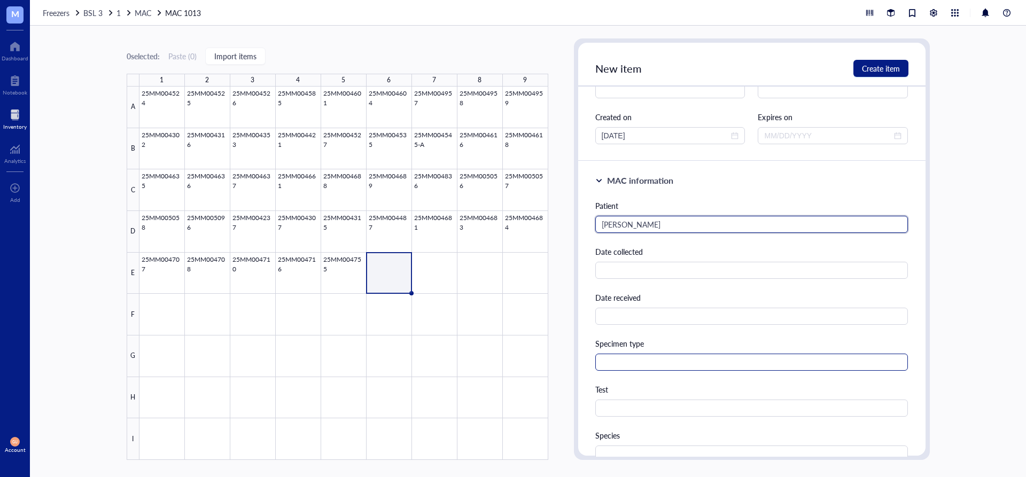
type input "Beschta, Darlene"
click at [654, 367] on input "text" at bounding box center [752, 362] width 313 height 17
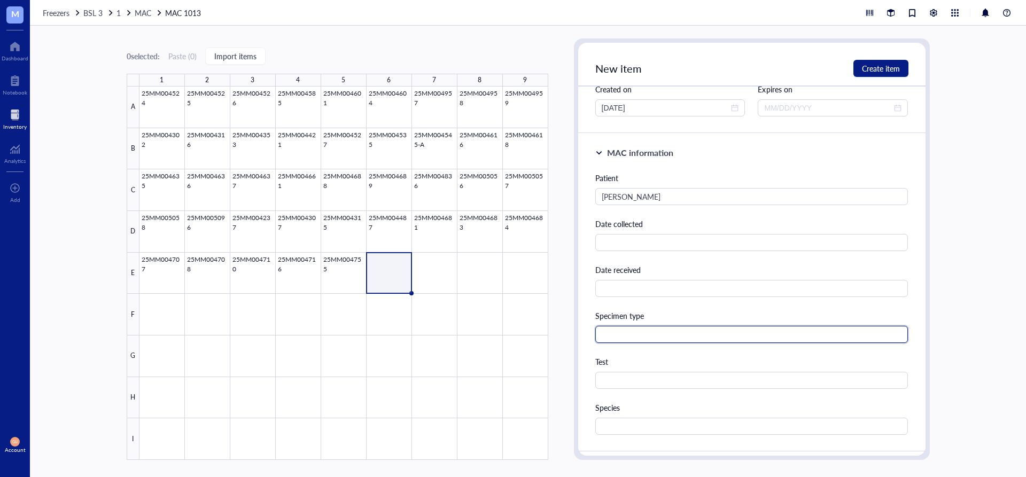
scroll to position [214, 0]
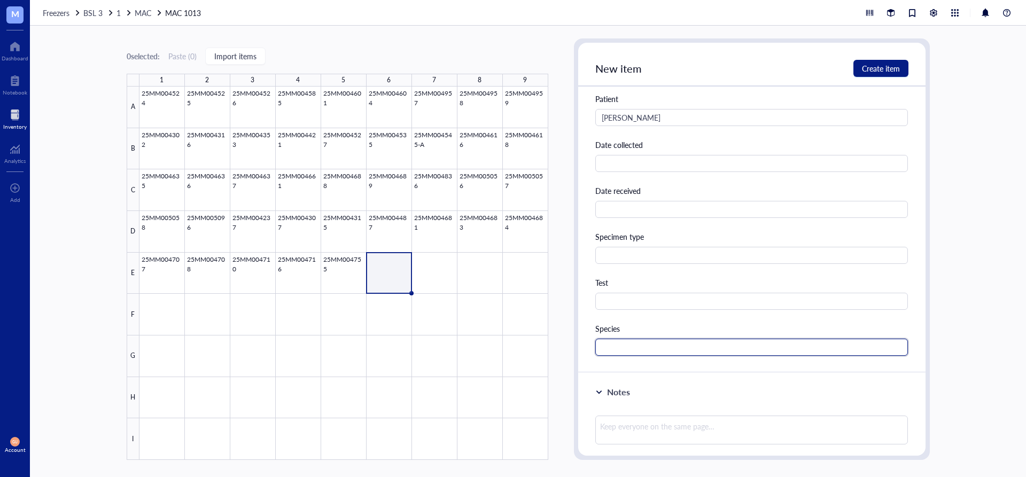
click at [657, 351] on input "text" at bounding box center [752, 347] width 313 height 17
type input "MAC"
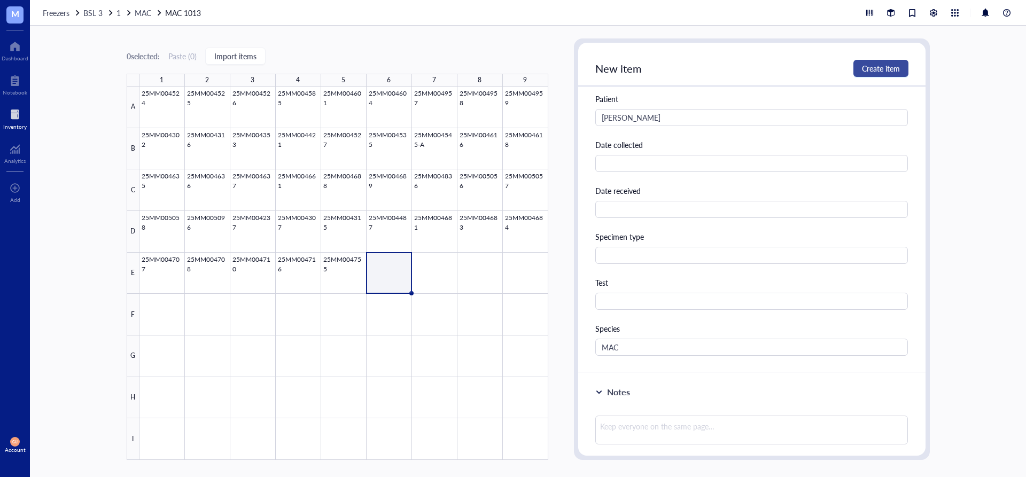
click at [870, 69] on span "Create item" at bounding box center [881, 68] width 38 height 9
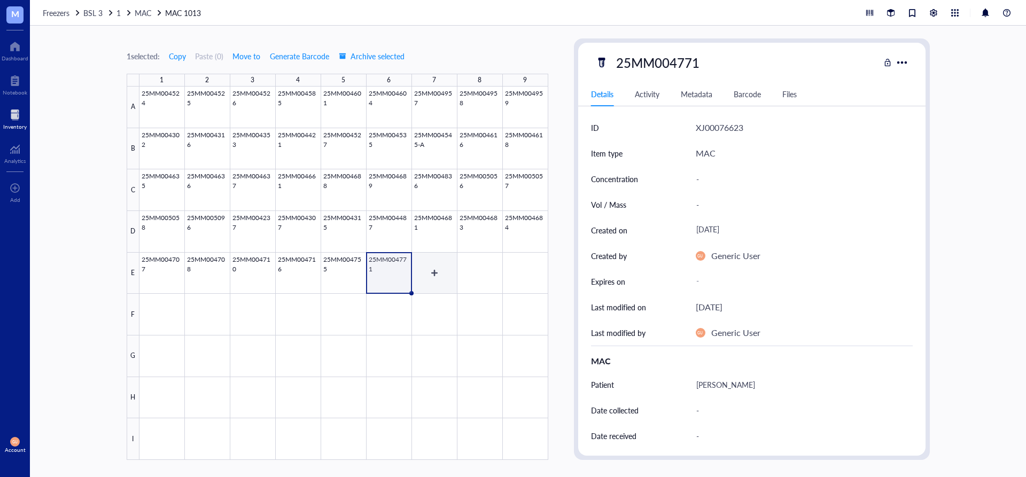
click at [434, 264] on div at bounding box center [344, 274] width 409 height 374
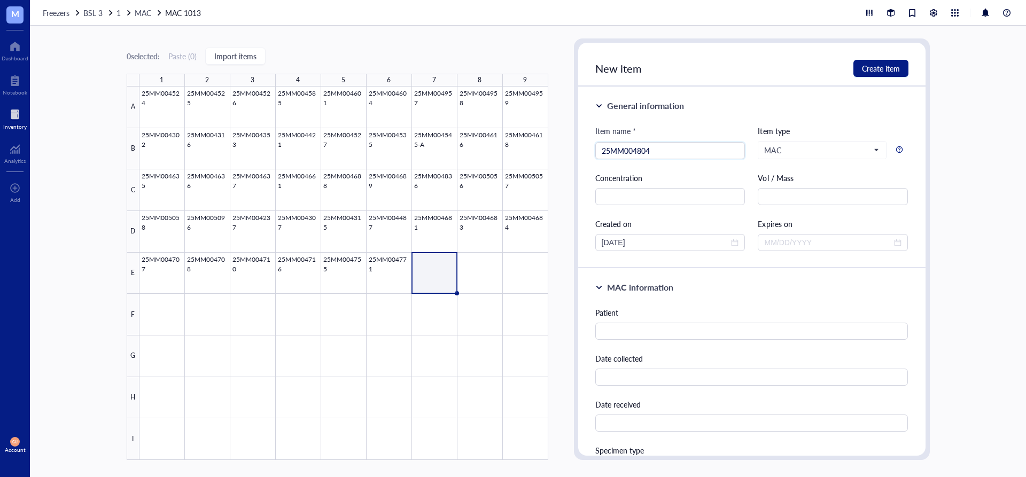
type input "25MM004804"
click at [685, 316] on div "Patient" at bounding box center [752, 313] width 313 height 12
click at [683, 325] on input "text" at bounding box center [752, 331] width 313 height 17
type input "Cail, Darlene"
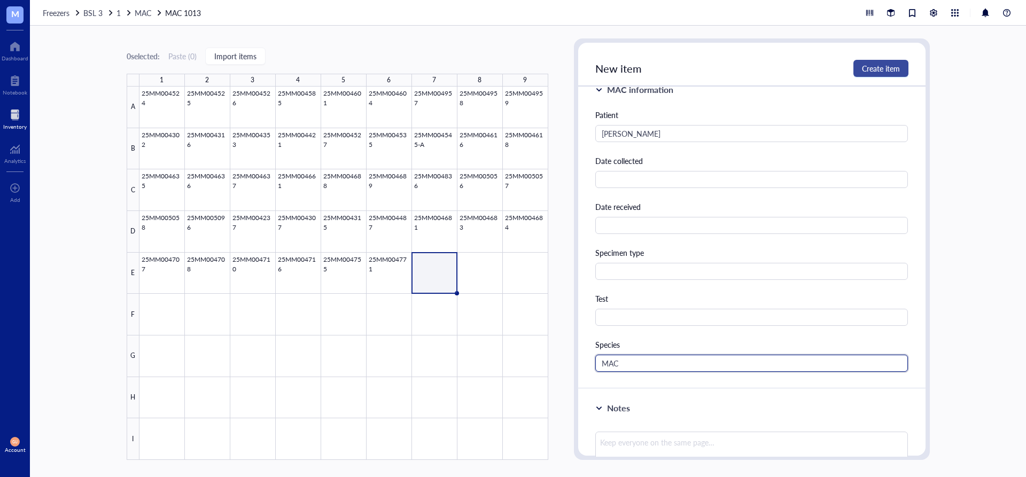
type input "MAC"
click at [872, 65] on span "Create item" at bounding box center [881, 68] width 38 height 9
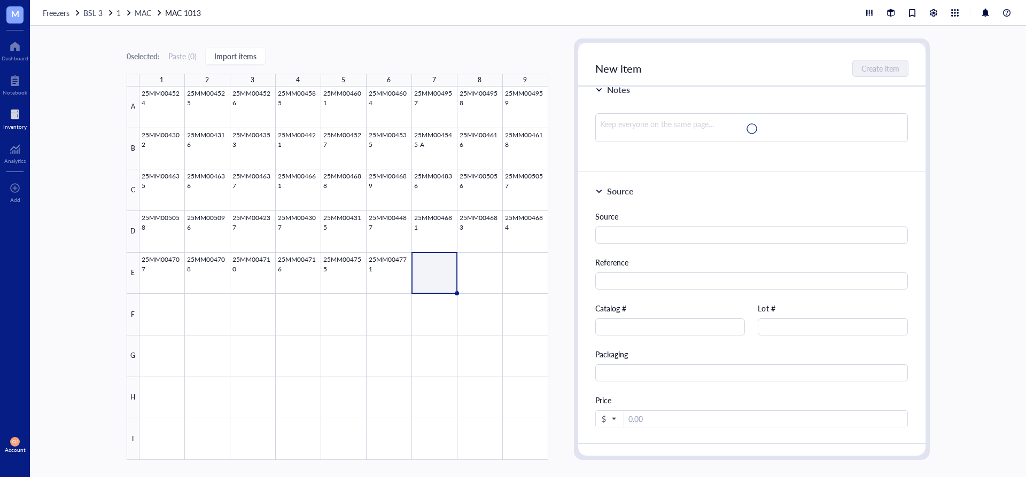
scroll to position [0, 0]
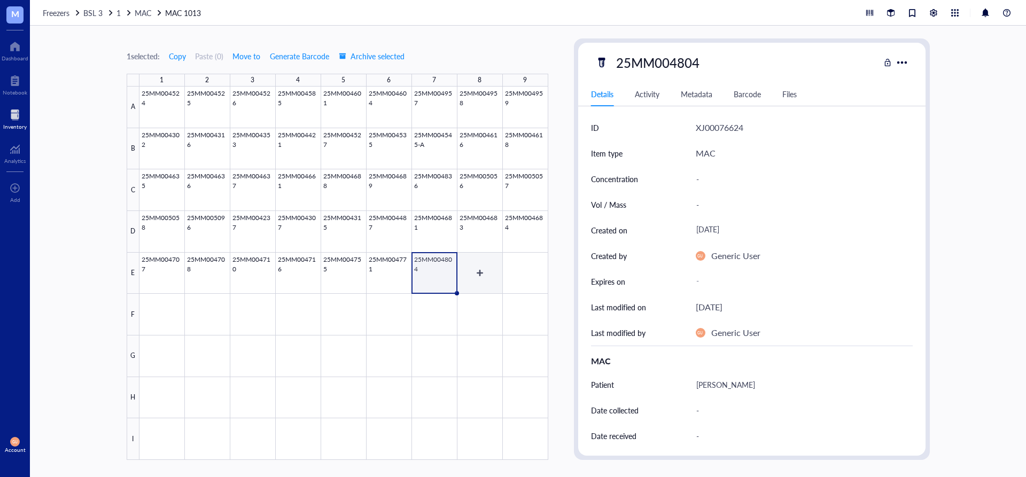
click at [482, 264] on div at bounding box center [344, 274] width 409 height 374
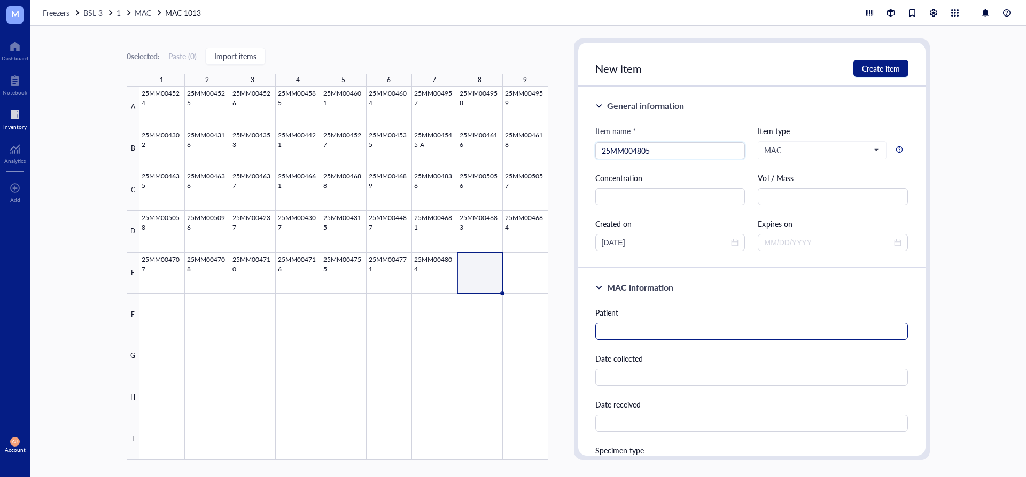
type input "25MM004805"
click at [622, 335] on input "text" at bounding box center [752, 331] width 313 height 17
type input "Kooyenga, Keith"
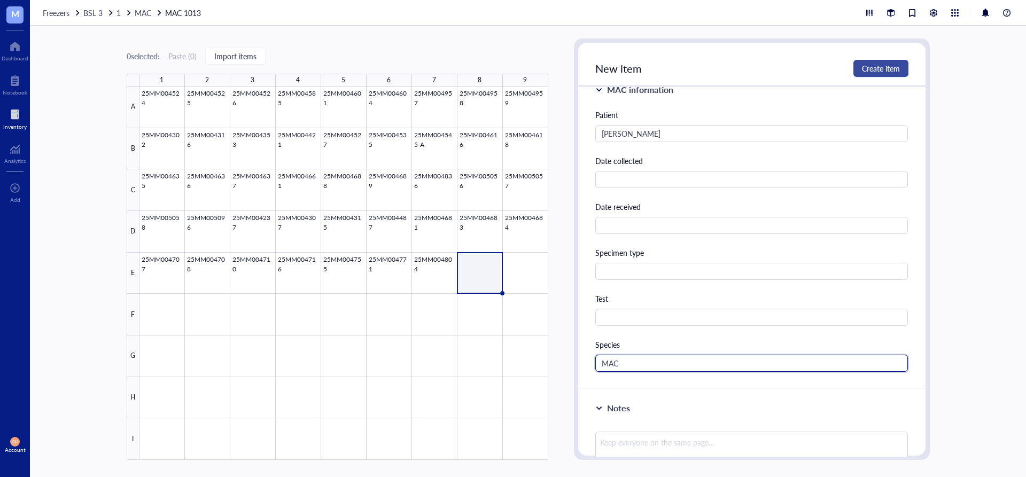
type input "MAC"
click at [866, 71] on span "Create item" at bounding box center [881, 68] width 38 height 9
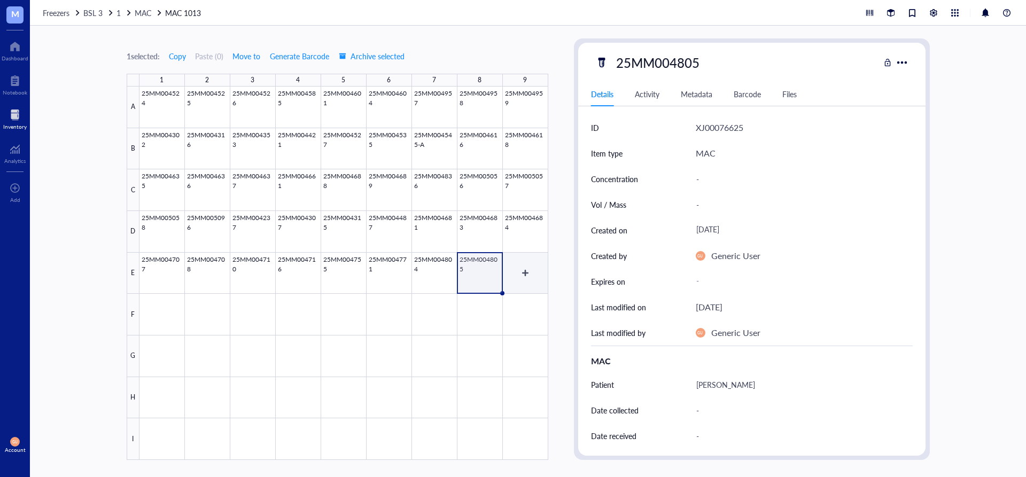
click at [520, 271] on div at bounding box center [344, 274] width 409 height 374
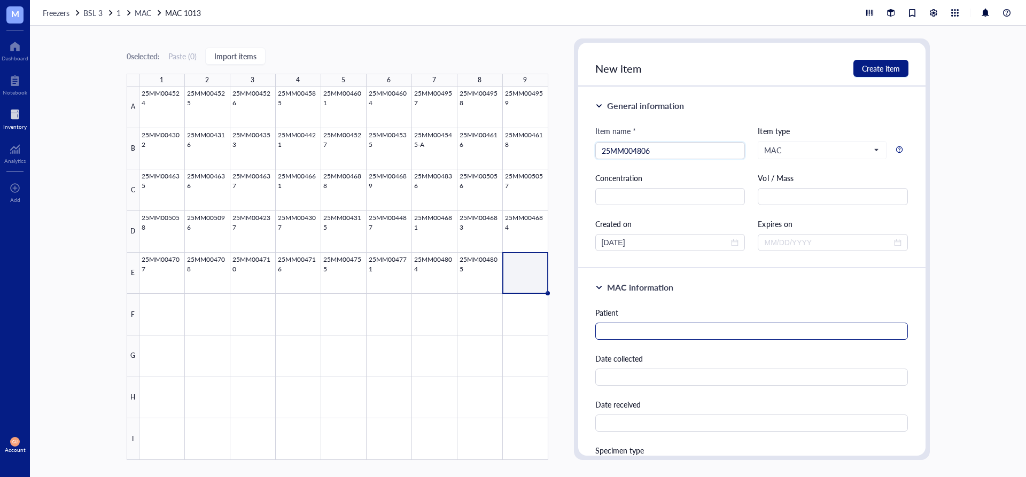
type input "25MM004806"
click at [640, 337] on input "text" at bounding box center [752, 331] width 313 height 17
type input "Pum, John"
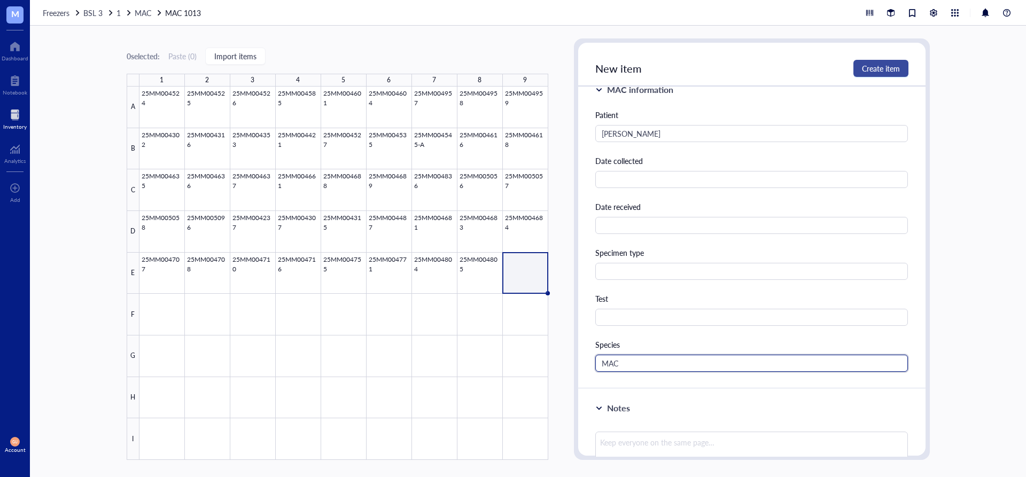
type input "MAC"
click at [870, 69] on span "Create item" at bounding box center [881, 68] width 38 height 9
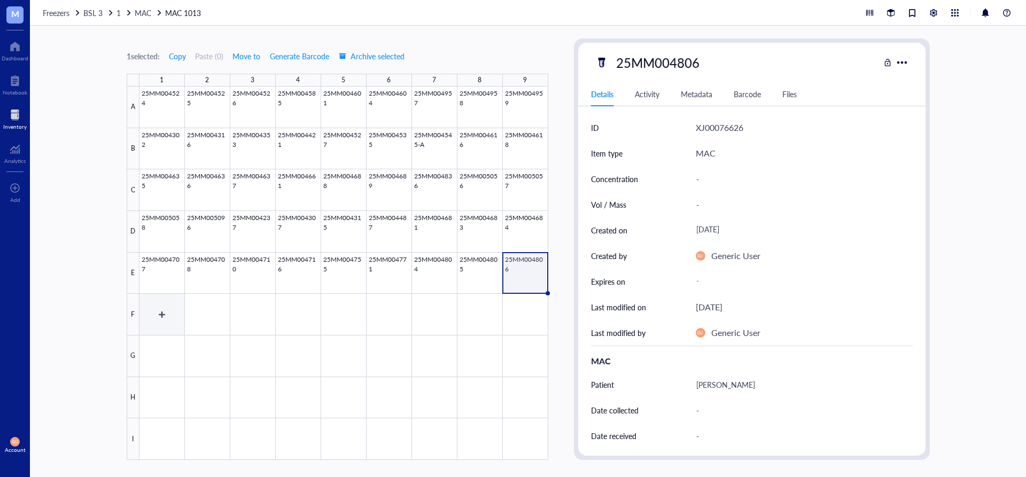
click at [158, 311] on div at bounding box center [344, 274] width 409 height 374
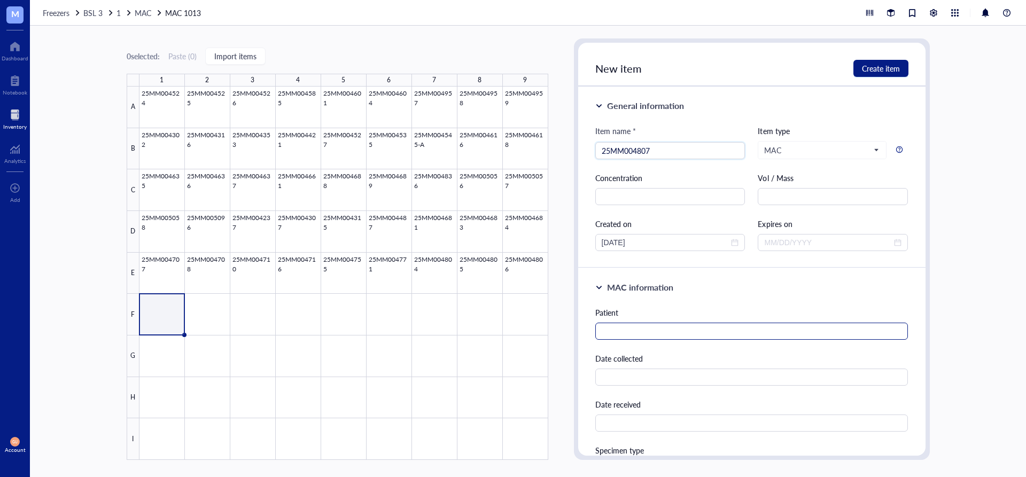
type input "25MM004807"
click at [626, 334] on input "text" at bounding box center [752, 331] width 313 height 17
type input "Urbanek, John"
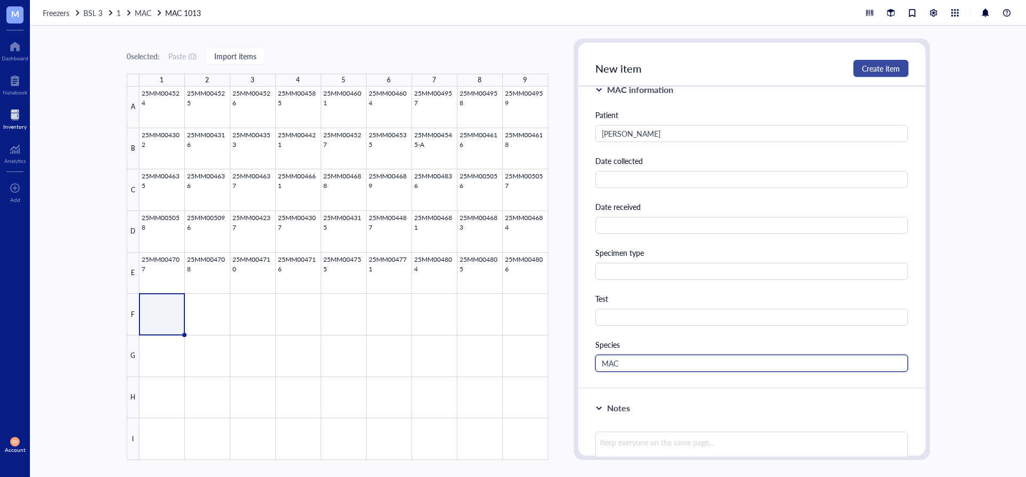
type input "MAC"
click at [892, 71] on span "Create item" at bounding box center [881, 68] width 38 height 9
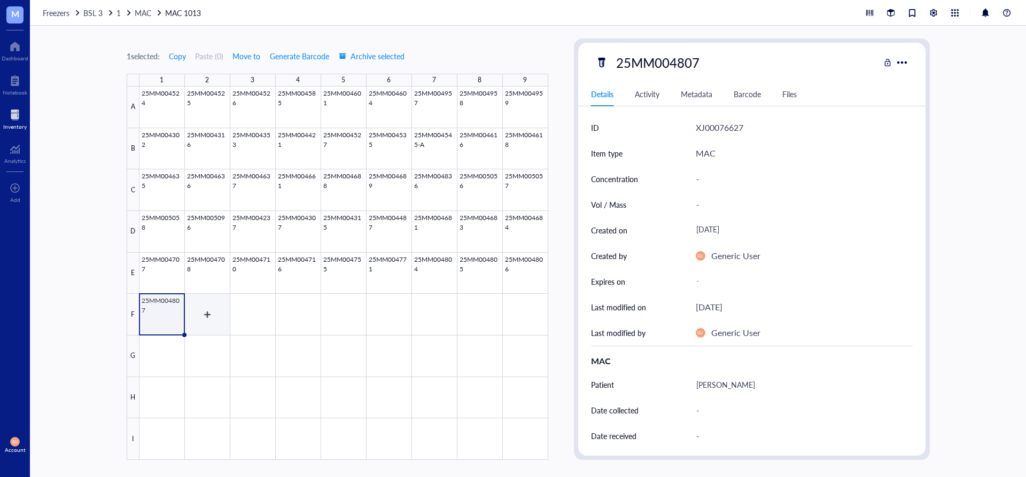
click at [210, 319] on div at bounding box center [344, 274] width 409 height 374
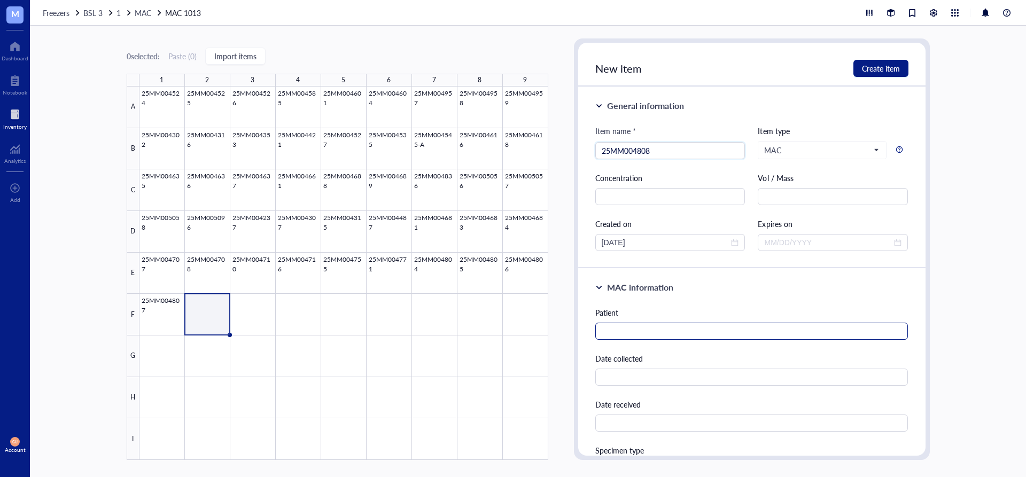
type input "25MM004808"
click at [687, 332] on input "text" at bounding box center [752, 331] width 313 height 17
type input "S"
type input "Austin, Evertt"
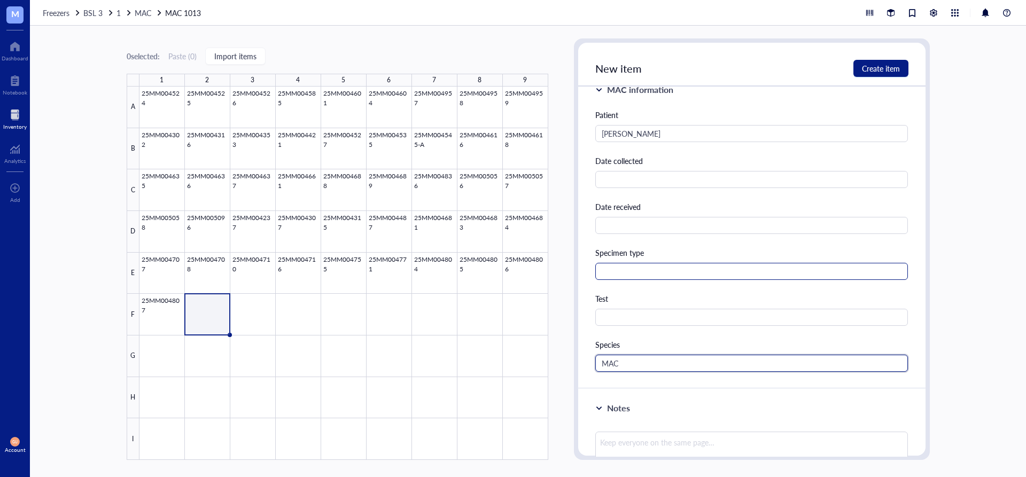
type input "MAC"
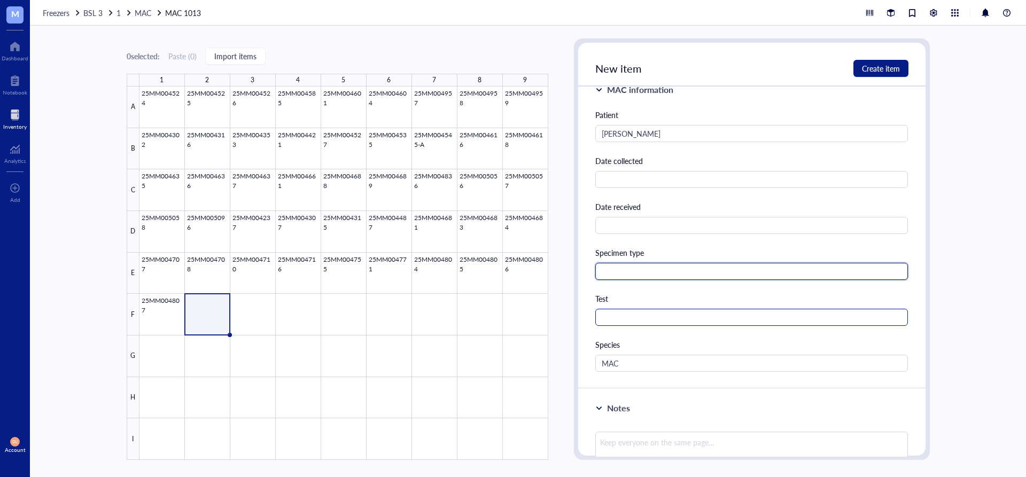
drag, startPoint x: 714, startPoint y: 276, endPoint x: 752, endPoint y: 320, distance: 58.3
click at [746, 298] on div "Patient Austin, Evertt Date collected Date received Specimen type Test Species …" at bounding box center [752, 240] width 313 height 263
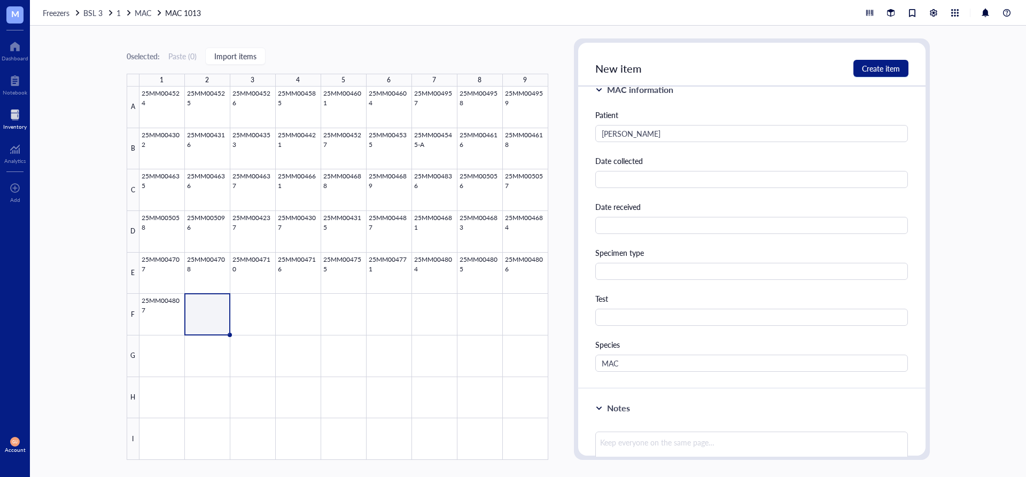
drag, startPoint x: 880, startPoint y: 251, endPoint x: 880, endPoint y: 243, distance: 7.5
click at [880, 248] on div "Specimen type" at bounding box center [752, 253] width 313 height 12
click at [898, 66] on span "Create item" at bounding box center [881, 68] width 38 height 9
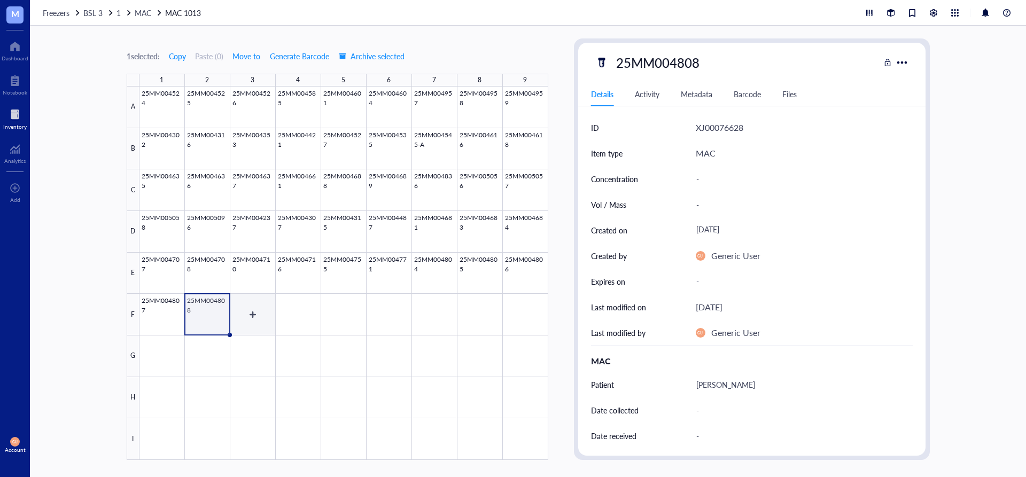
click at [241, 296] on div at bounding box center [344, 274] width 409 height 374
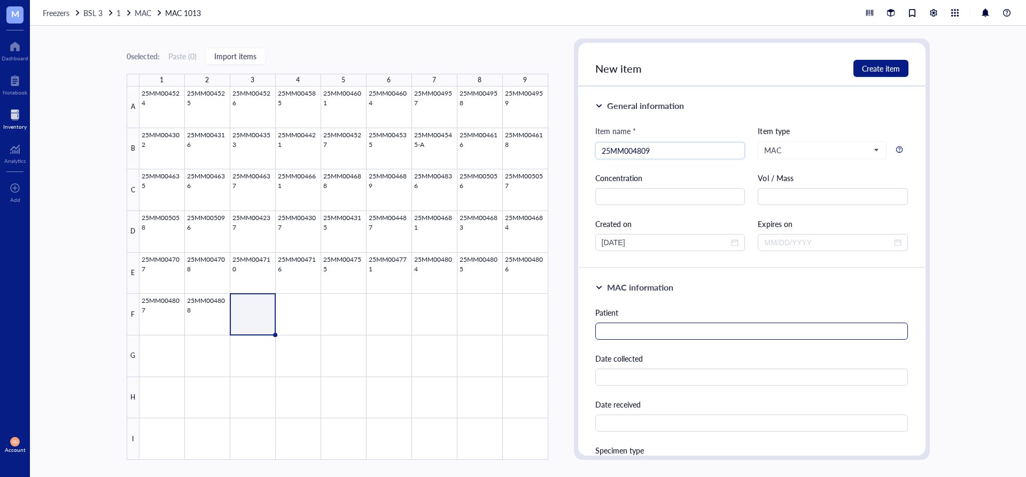
type input "25MM004809"
click at [729, 330] on input "text" at bounding box center [752, 331] width 313 height 17
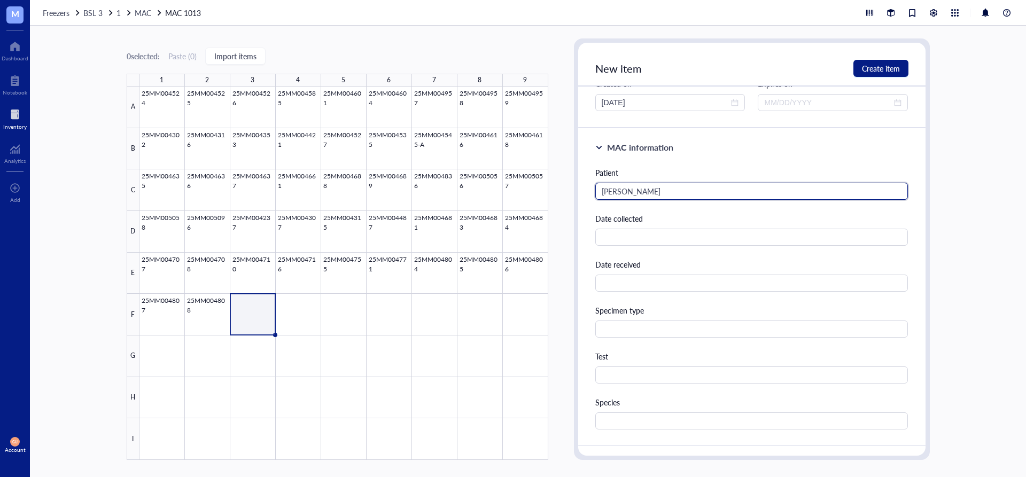
scroll to position [160, 0]
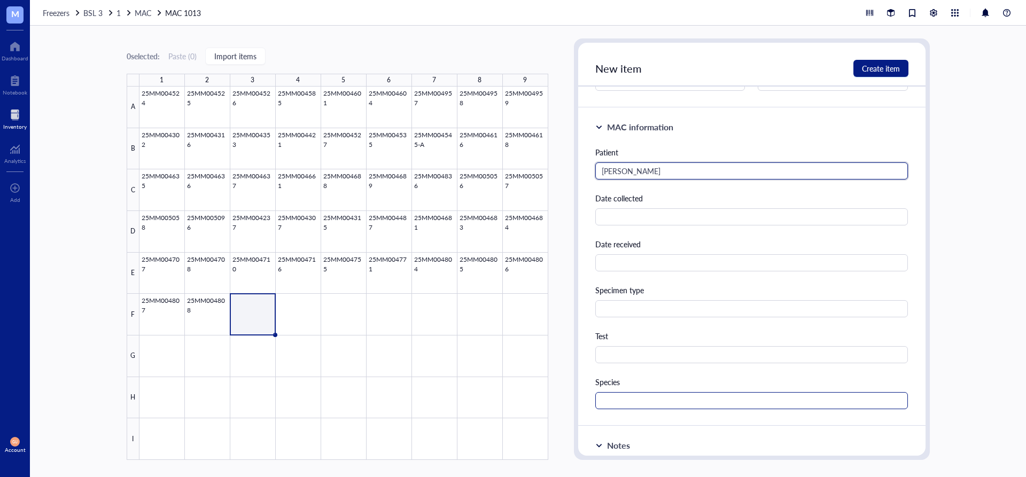
type input "Danforth, Joseph"
click at [658, 407] on input "text" at bounding box center [752, 400] width 313 height 17
type input "A"
type input "MAC"
click at [890, 67] on span "Create item" at bounding box center [881, 68] width 38 height 9
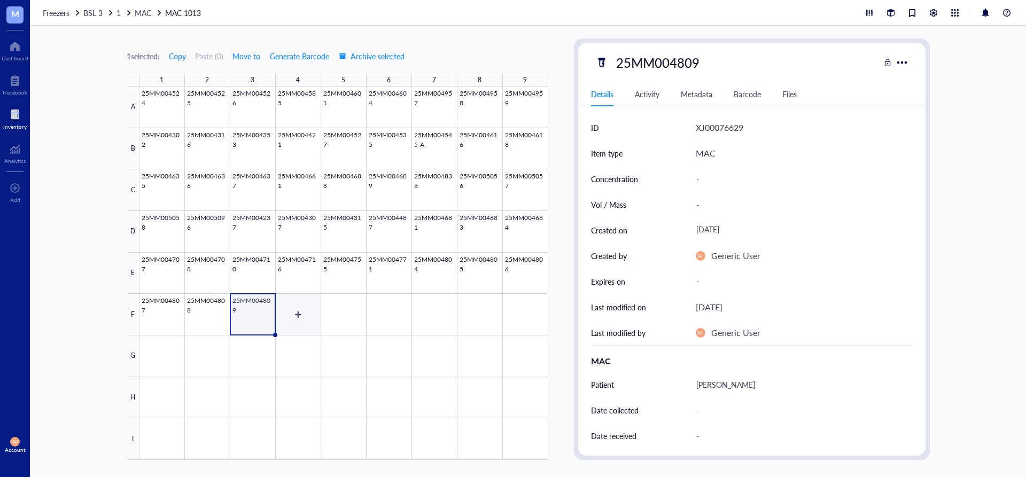
click at [293, 314] on div at bounding box center [344, 274] width 409 height 374
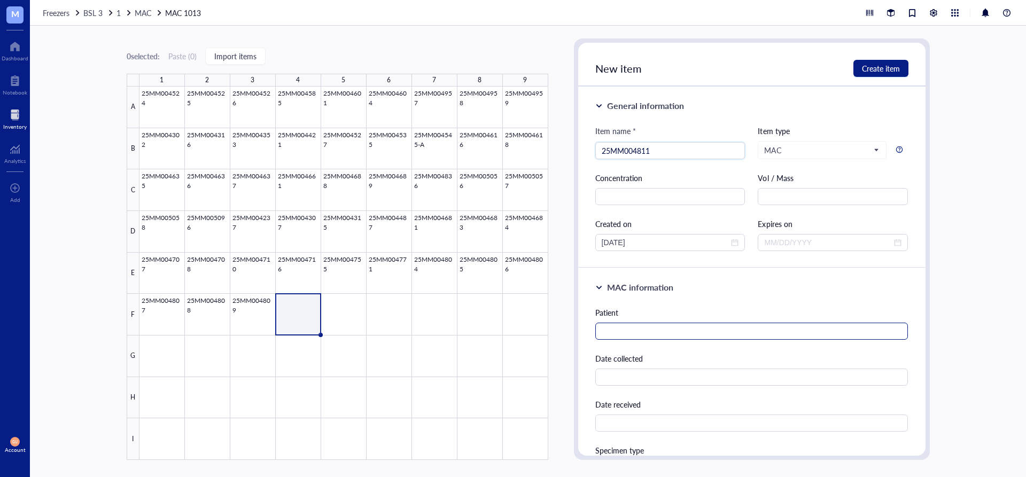
type input "25MM004811"
click at [625, 329] on input "text" at bounding box center [752, 331] width 313 height 17
type input "Magnusson, Drew"
click at [874, 71] on span "Create item" at bounding box center [881, 68] width 38 height 9
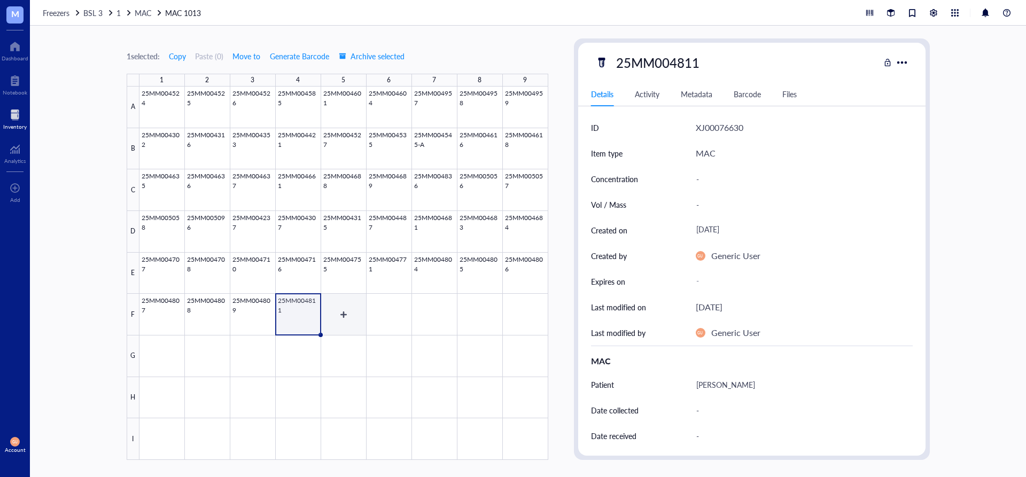
click at [349, 323] on div at bounding box center [344, 274] width 409 height 374
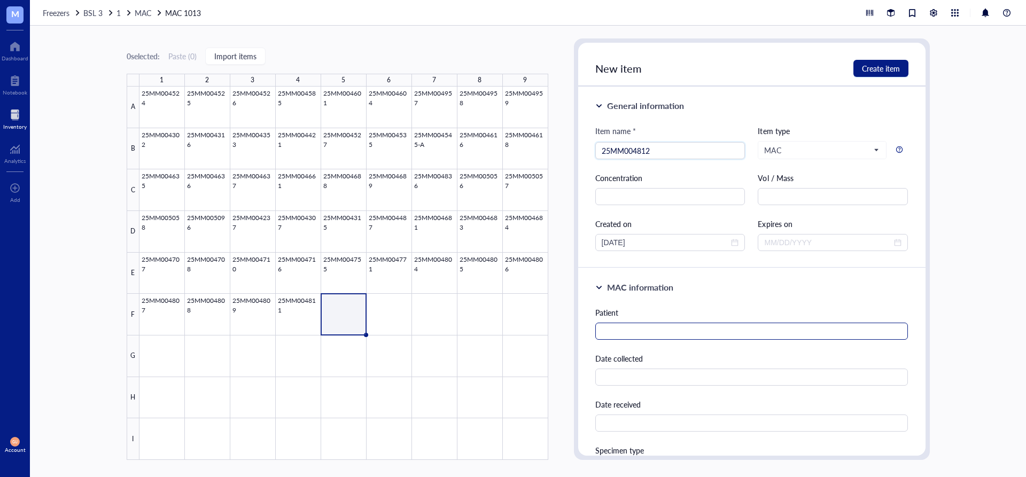
type input "25MM004812"
click at [612, 335] on input "text" at bounding box center [752, 331] width 313 height 17
type input "Steen, Thomas"
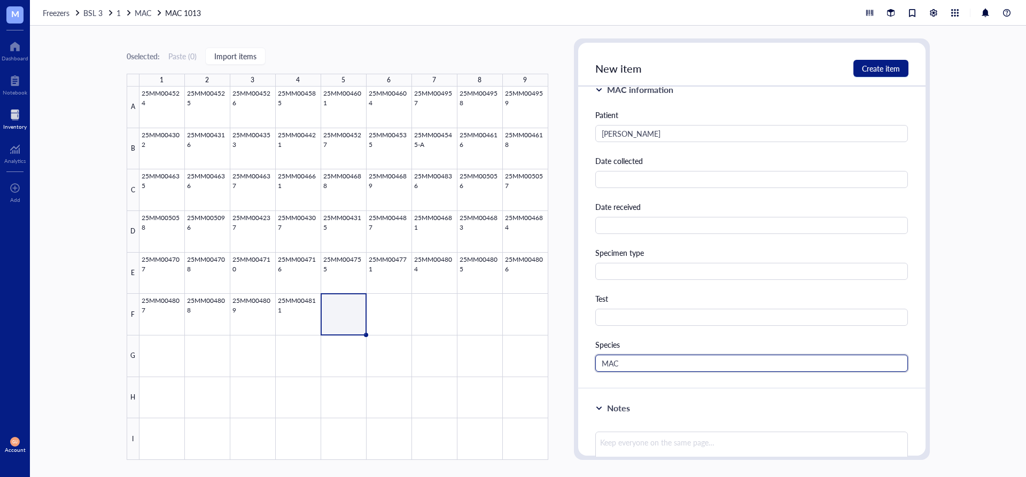
type input "MAC"
drag, startPoint x: 890, startPoint y: 78, endPoint x: 914, endPoint y: 124, distance: 51.9
click at [896, 83] on div "New item Create item" at bounding box center [751, 65] width 347 height 44
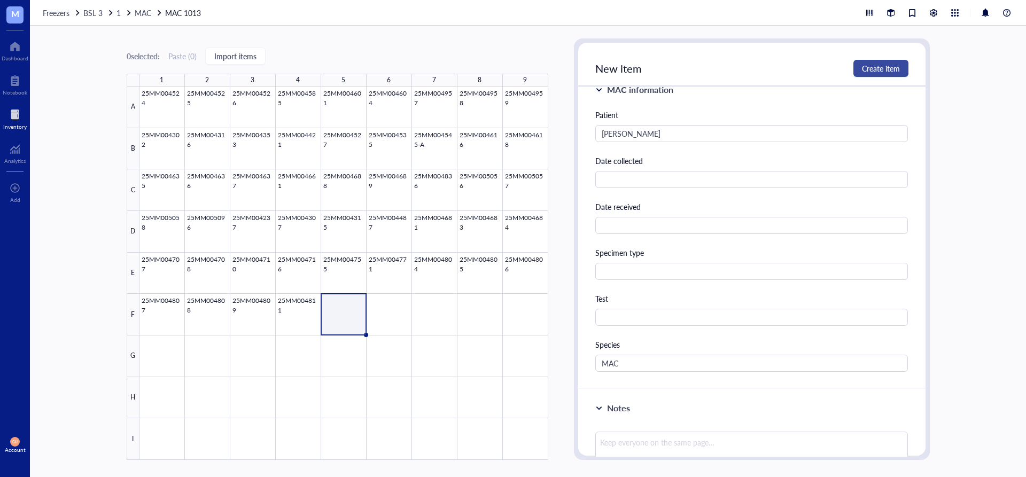
click at [884, 72] on span "Create item" at bounding box center [881, 68] width 38 height 9
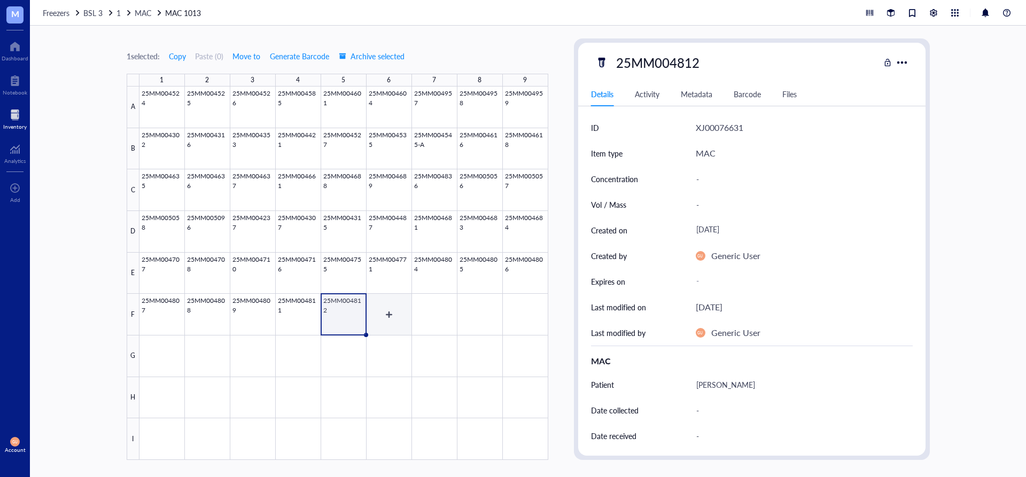
click at [388, 317] on div at bounding box center [344, 274] width 409 height 374
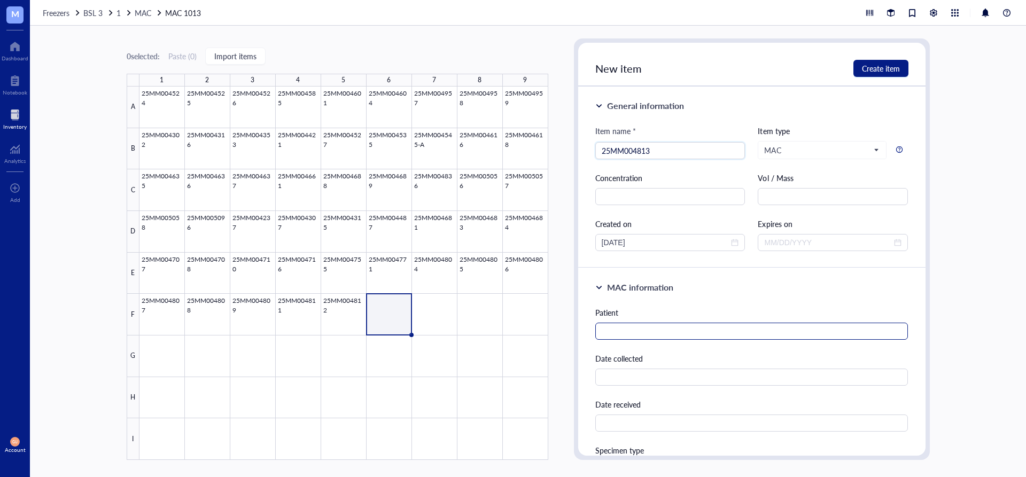
type input "25MM004813"
click at [665, 333] on input "text" at bounding box center [752, 331] width 313 height 17
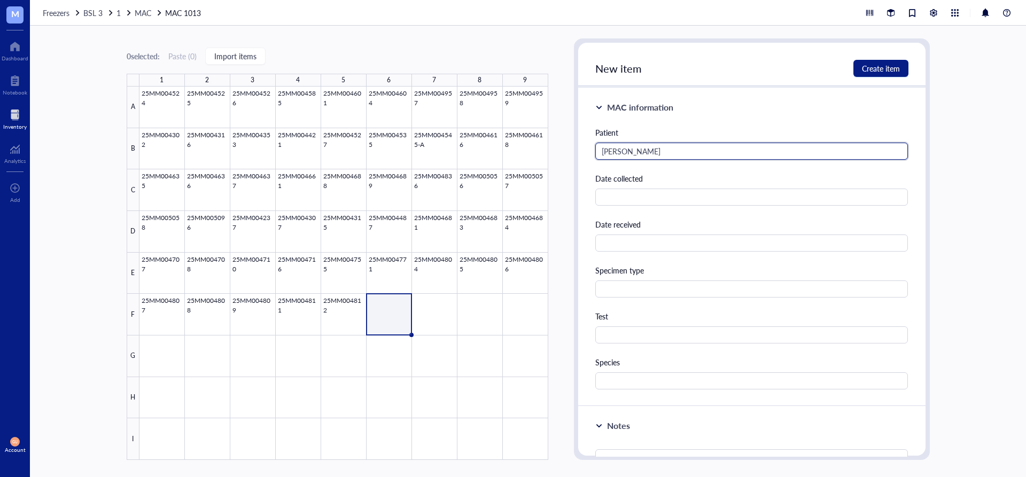
scroll to position [214, 0]
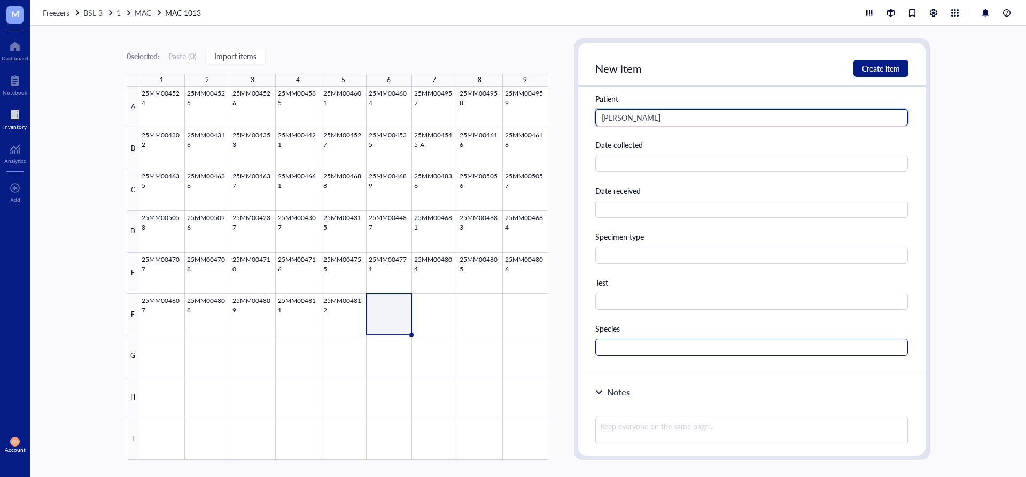
type input "Hug, Stanley"
click at [658, 354] on input "text" at bounding box center [752, 347] width 313 height 17
type input "MAC"
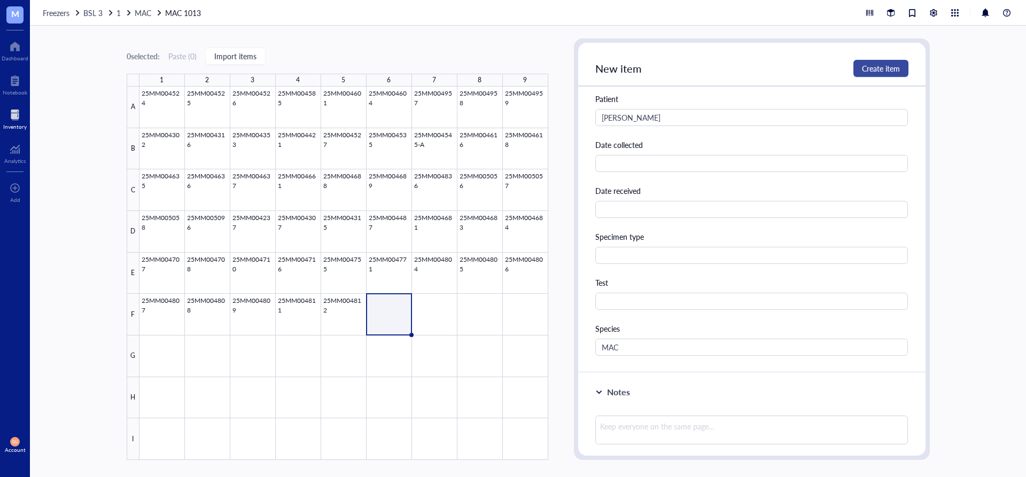
click at [892, 69] on span "Create item" at bounding box center [881, 68] width 38 height 9
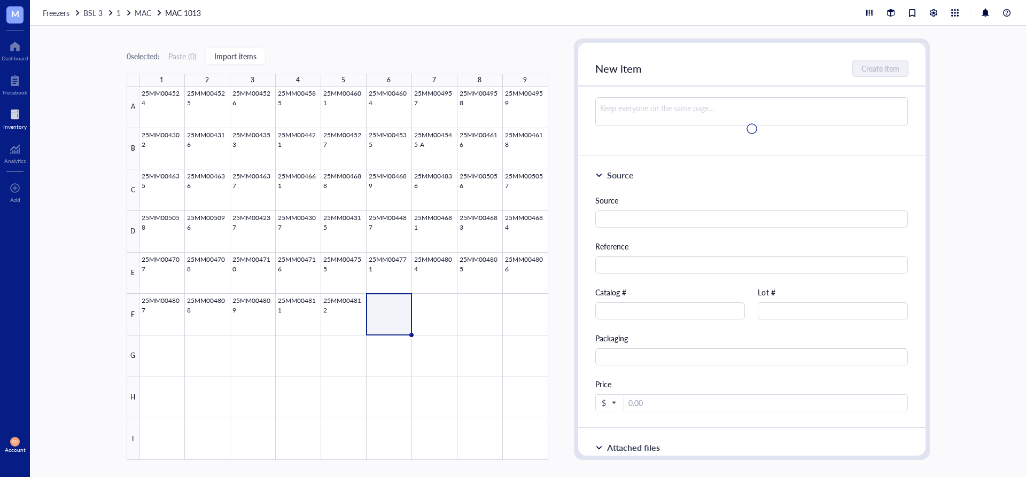
scroll to position [0, 0]
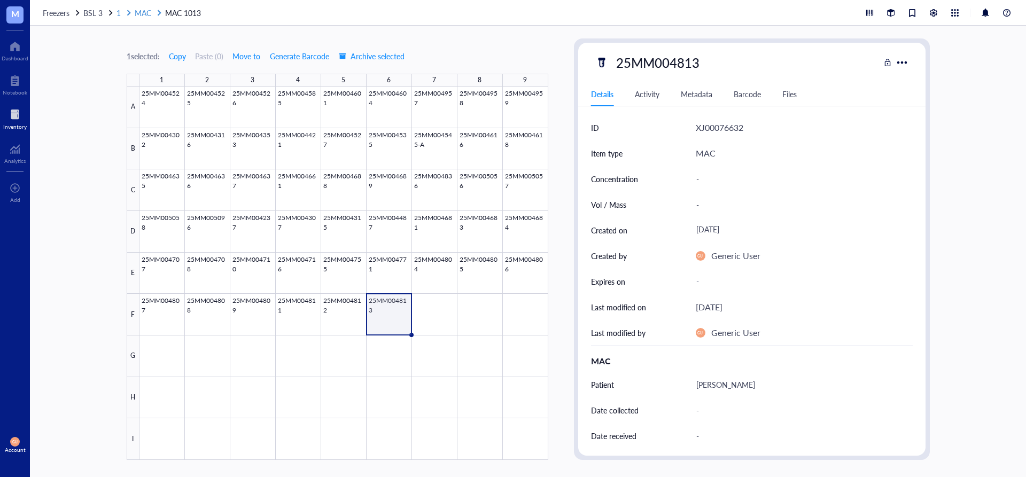
click at [118, 15] on span "1" at bounding box center [119, 12] width 4 height 11
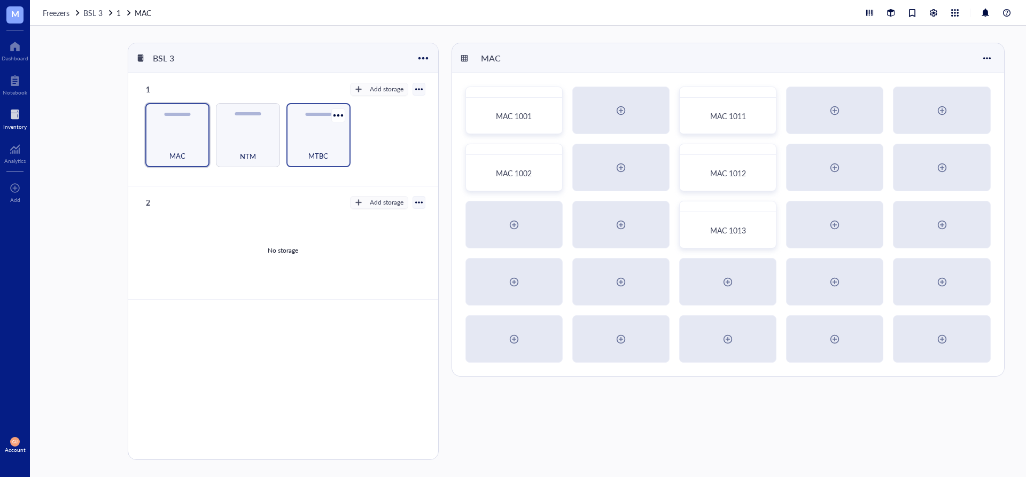
click at [323, 129] on div "MTBC" at bounding box center [319, 135] width 64 height 64
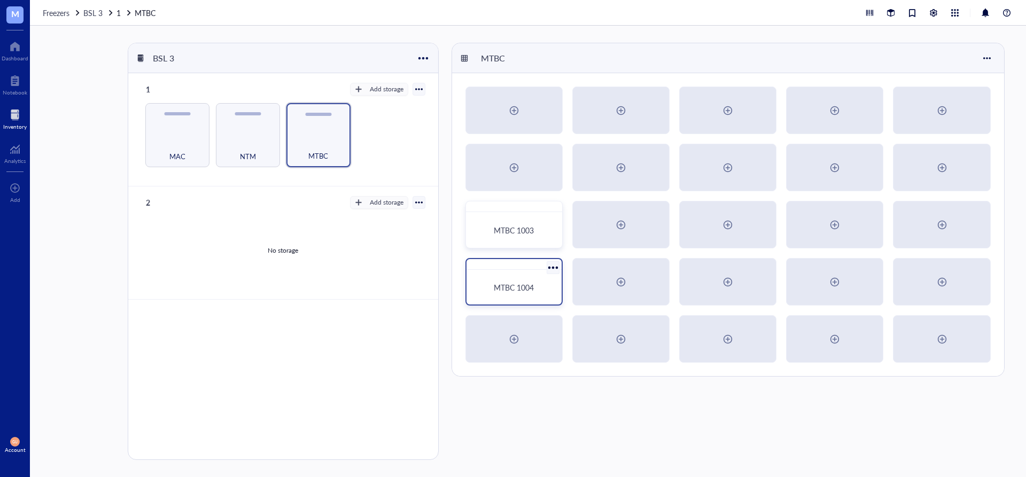
click at [542, 296] on div "MTBC 1004" at bounding box center [514, 287] width 87 height 26
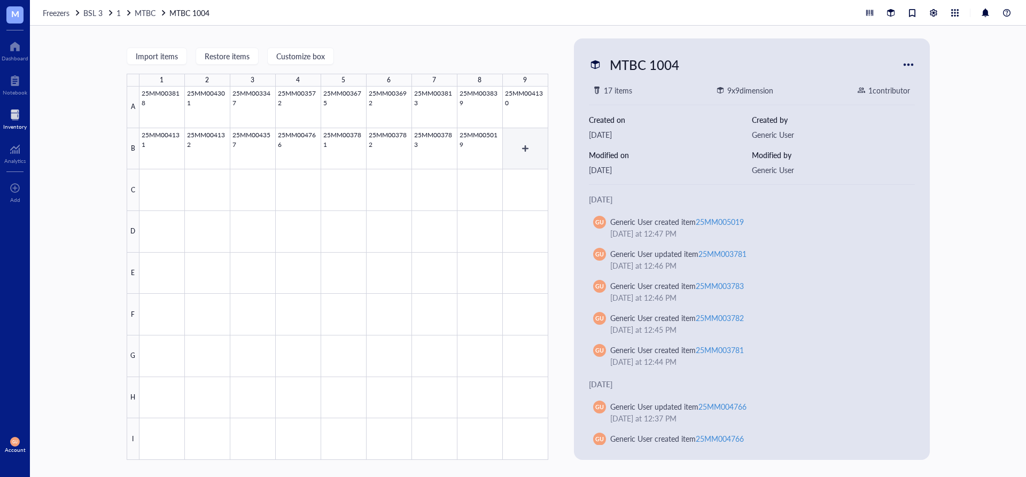
click at [532, 149] on div at bounding box center [344, 274] width 409 height 374
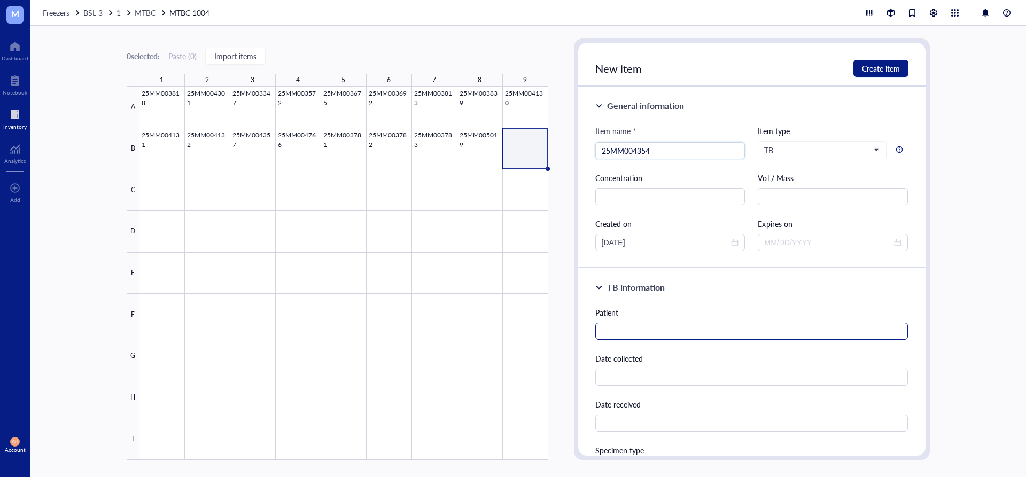
type input "25MM004354"
click at [659, 324] on input "text" at bounding box center [752, 331] width 313 height 17
type input "Harris, Reginald"
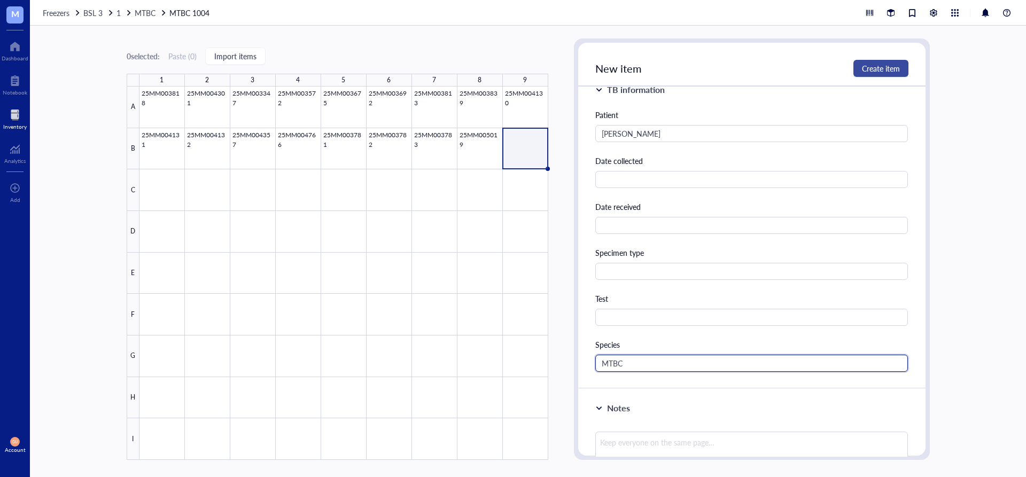
type input "MTBC"
click at [891, 63] on button "Create item" at bounding box center [881, 68] width 55 height 17
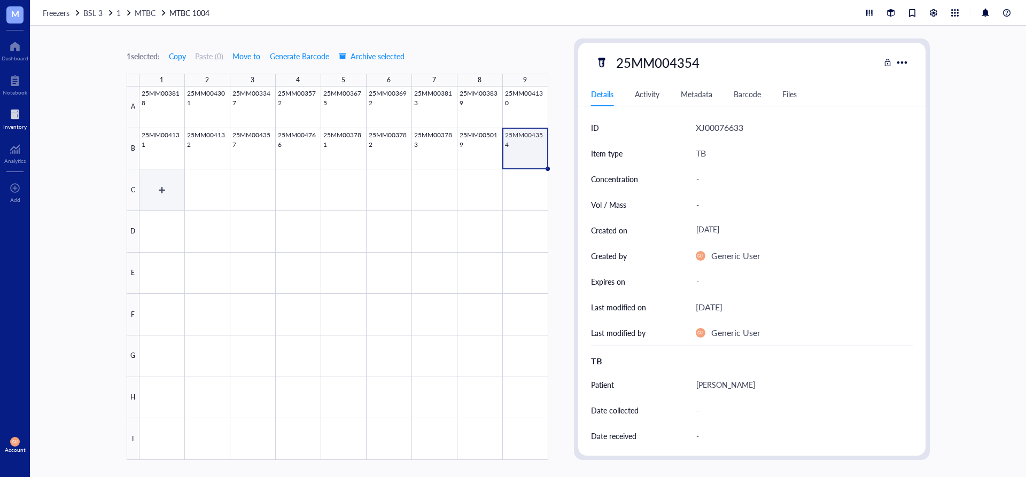
drag, startPoint x: 171, startPoint y: 188, endPoint x: 185, endPoint y: 223, distance: 37.9
click at [171, 188] on div at bounding box center [344, 274] width 409 height 374
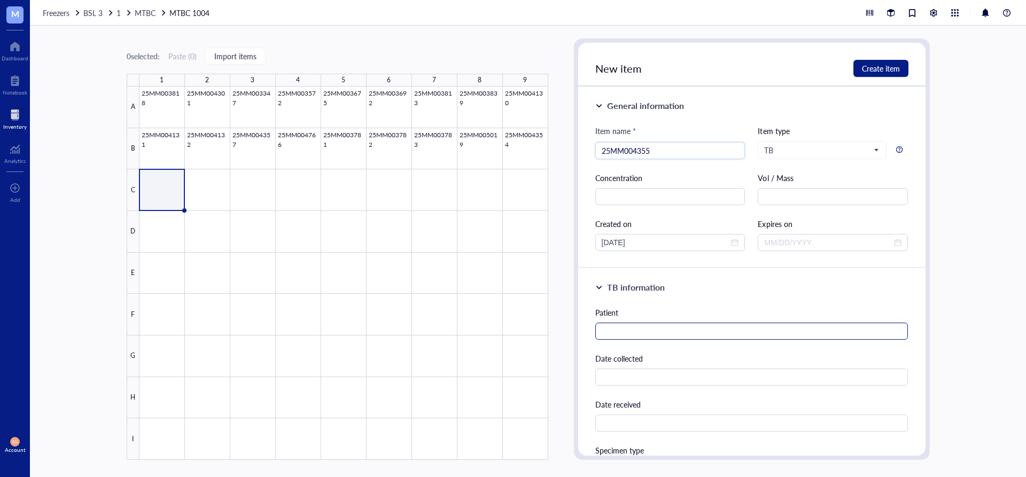
type input "25MM004355"
click at [649, 331] on input "text" at bounding box center [752, 331] width 313 height 17
type input "Harris, Reginald"
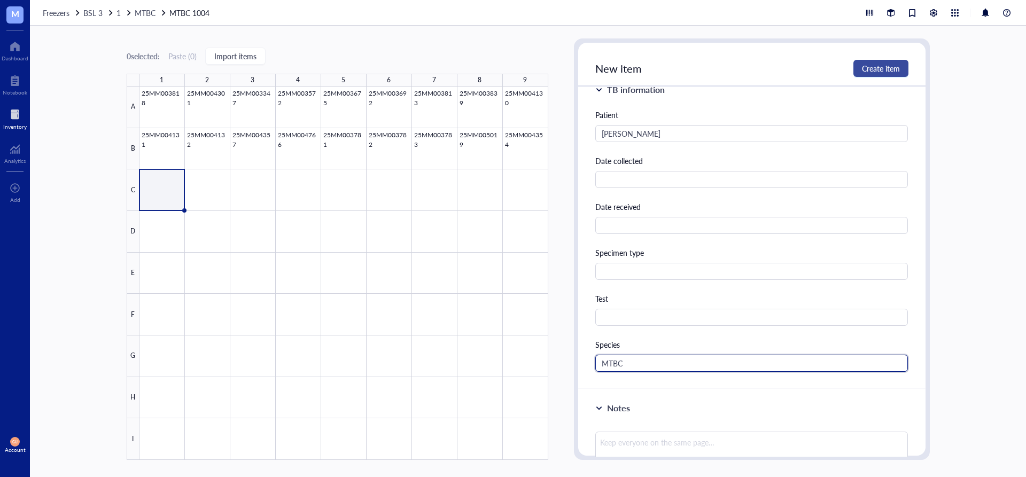
type input "MTBC"
click at [871, 71] on span "Create item" at bounding box center [881, 68] width 38 height 9
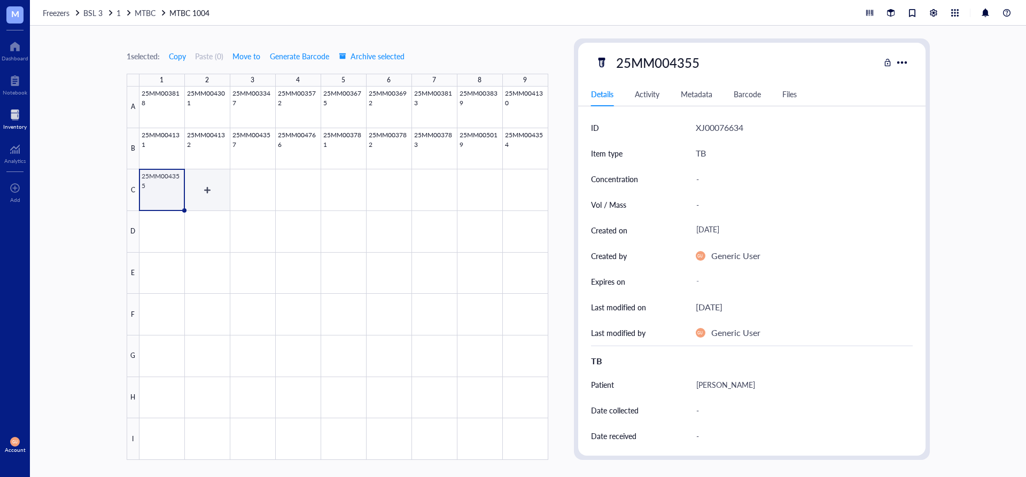
click at [207, 183] on div at bounding box center [344, 274] width 409 height 374
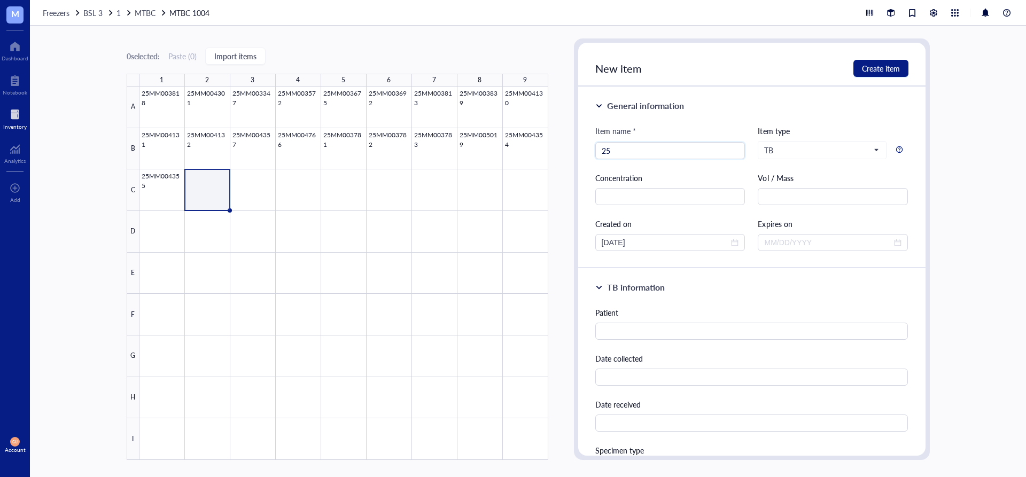
type input "2"
type input "25MM004476"
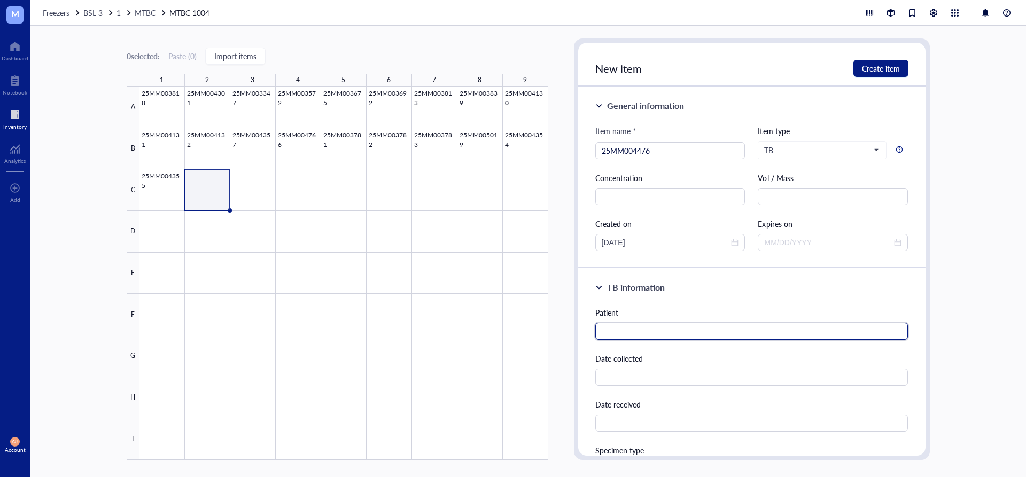
click at [633, 324] on input "text" at bounding box center [752, 331] width 313 height 17
type input "Harris, Reginald"
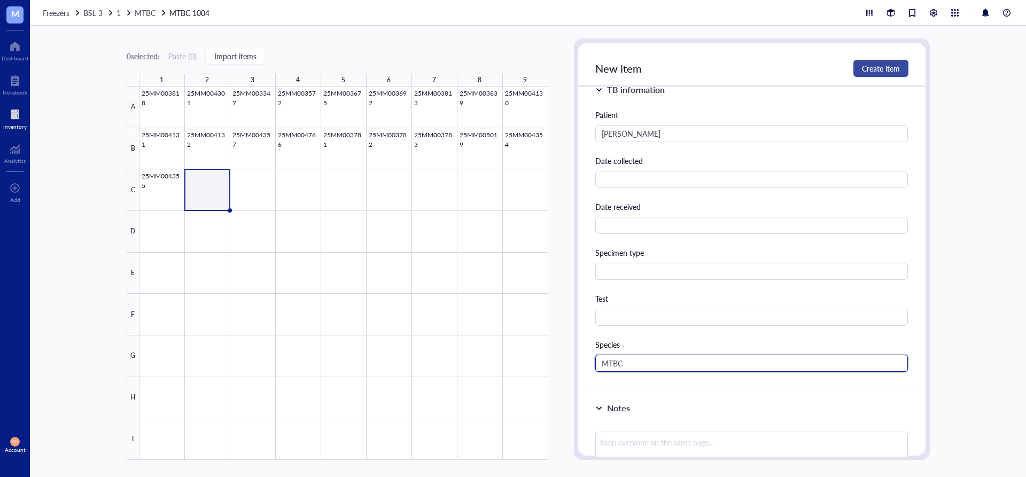
type input "MTBC"
click at [884, 61] on button "Create item" at bounding box center [881, 68] width 55 height 17
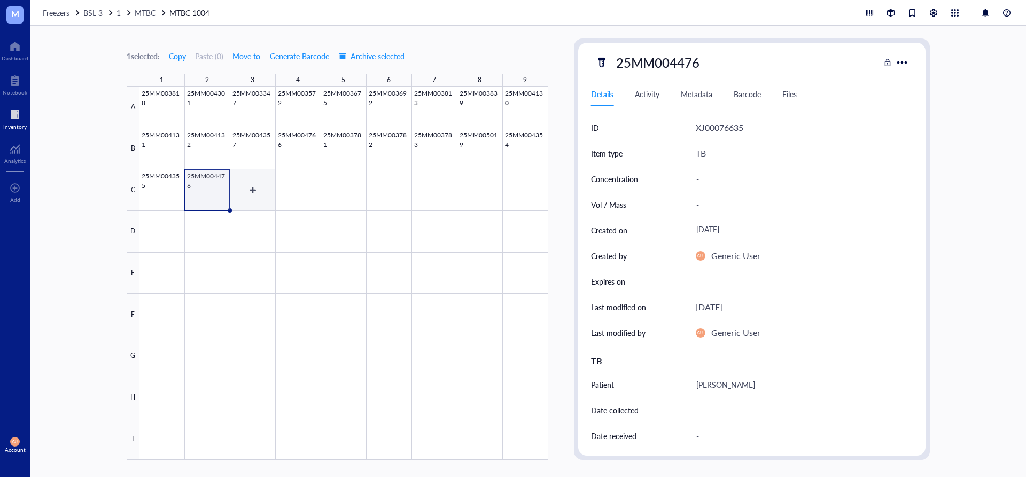
drag, startPoint x: 253, startPoint y: 176, endPoint x: 248, endPoint y: 177, distance: 6.1
click at [250, 176] on div at bounding box center [344, 274] width 409 height 374
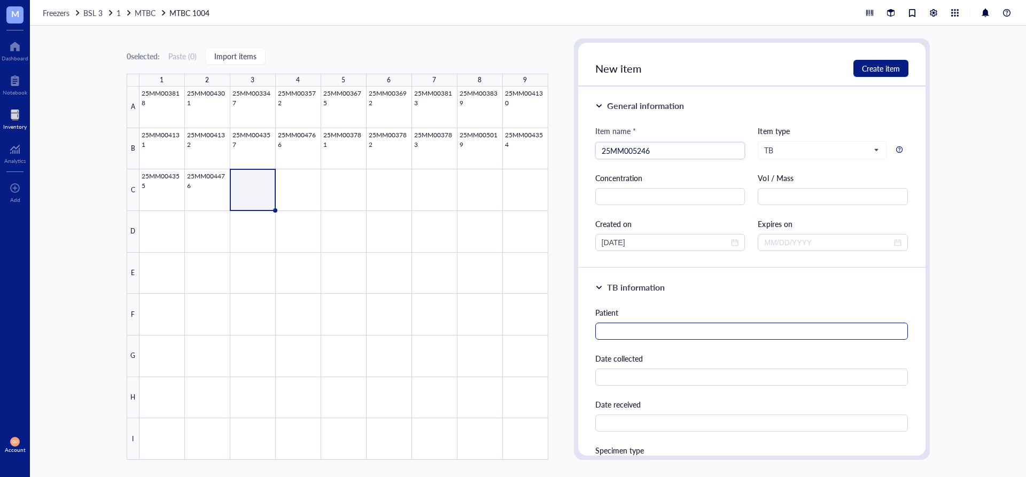
type input "25MM005246"
click at [653, 339] on input "text" at bounding box center [752, 331] width 313 height 17
type input "Lay, Malissie"
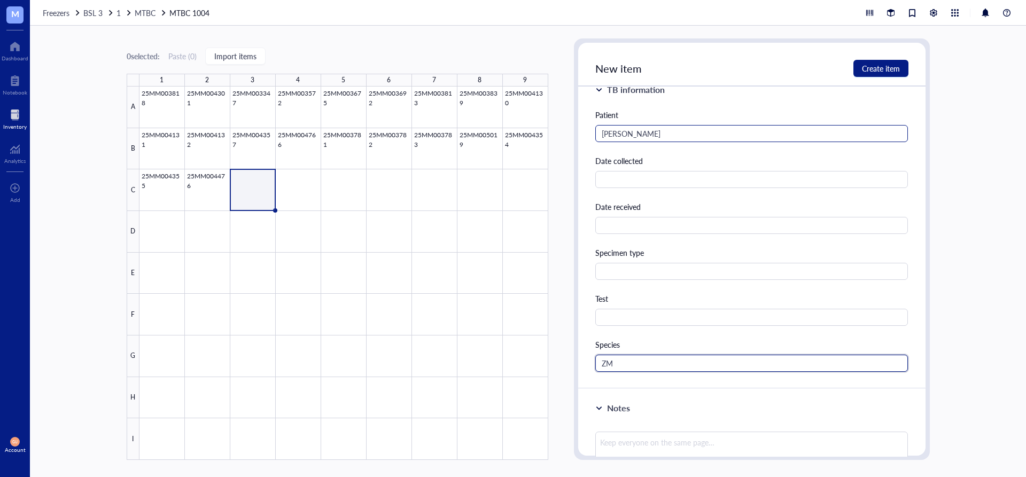
type input "Z"
type input "MTBC"
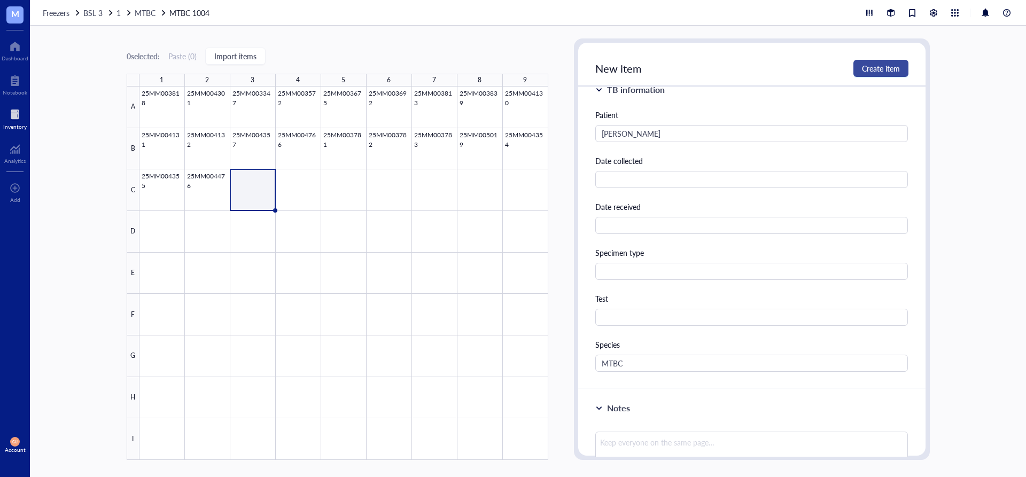
click at [890, 64] on span "Create item" at bounding box center [881, 68] width 38 height 9
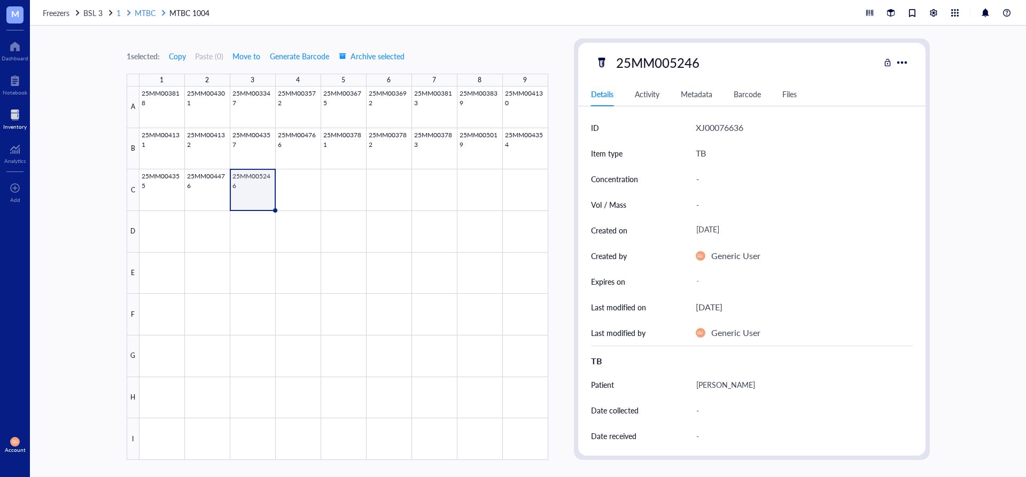
click at [134, 15] on link "1 MTBC" at bounding box center [142, 13] width 51 height 12
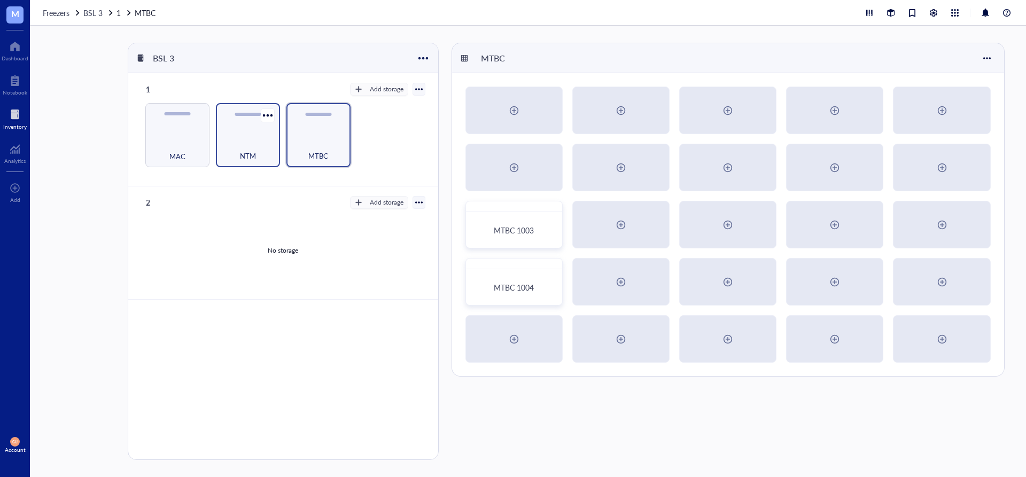
click at [254, 134] on div "NTM" at bounding box center [248, 135] width 64 height 64
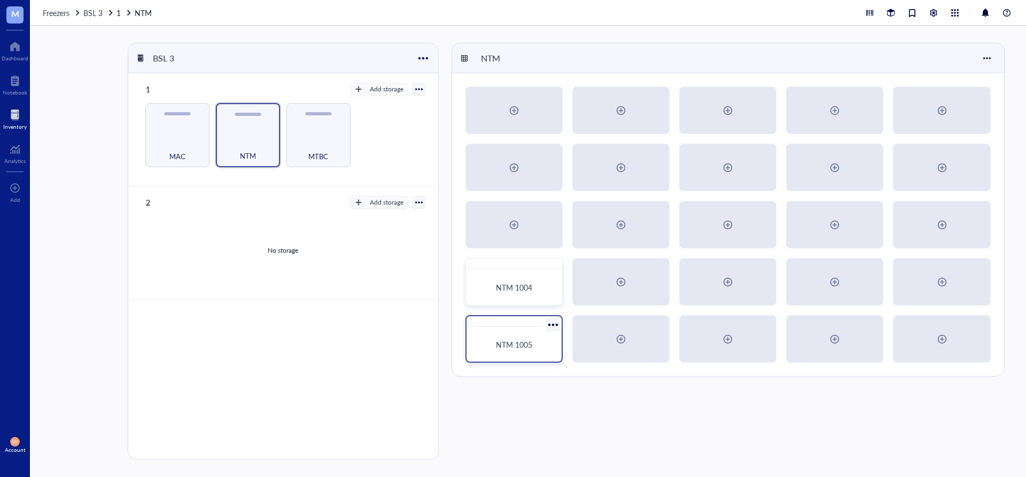
click at [516, 349] on span "NTM 1005" at bounding box center [514, 344] width 36 height 11
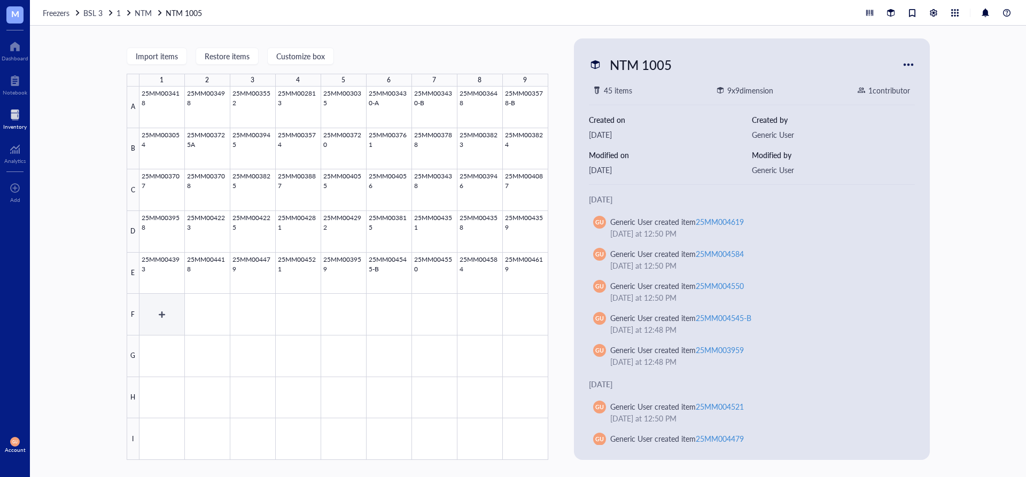
click at [165, 306] on div at bounding box center [344, 274] width 409 height 374
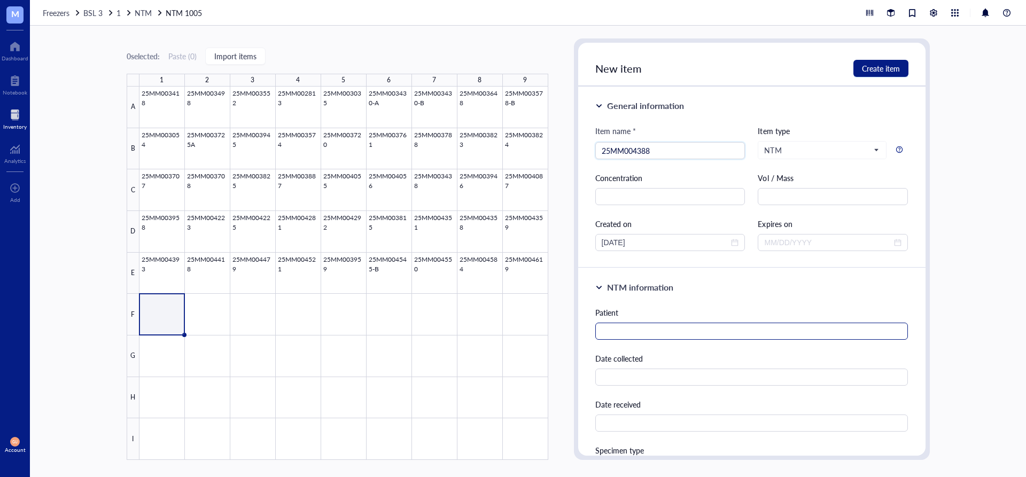
type input "25MM004388"
click at [607, 330] on input "text" at bounding box center [752, 331] width 313 height 17
type input "Lee, John"
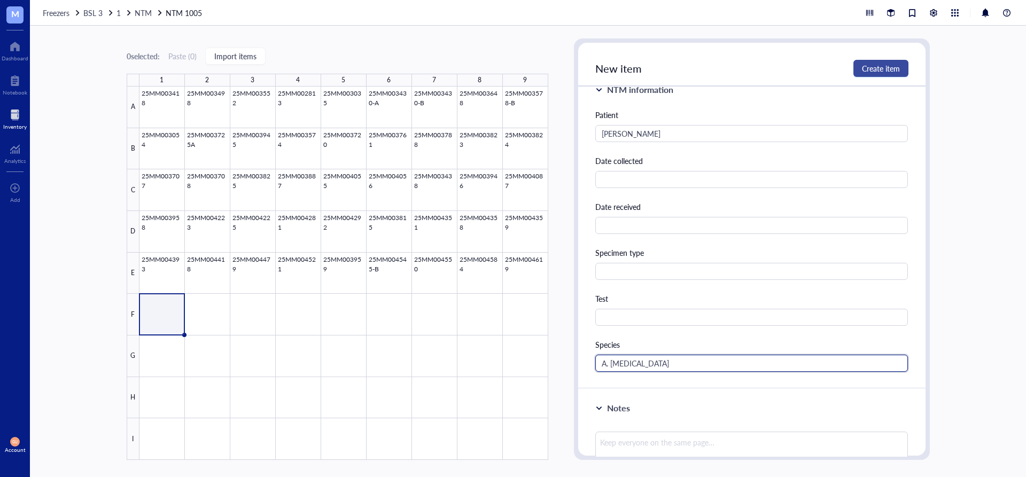
type input "A. actinomyces"
click at [872, 65] on span "Create item" at bounding box center [881, 68] width 38 height 9
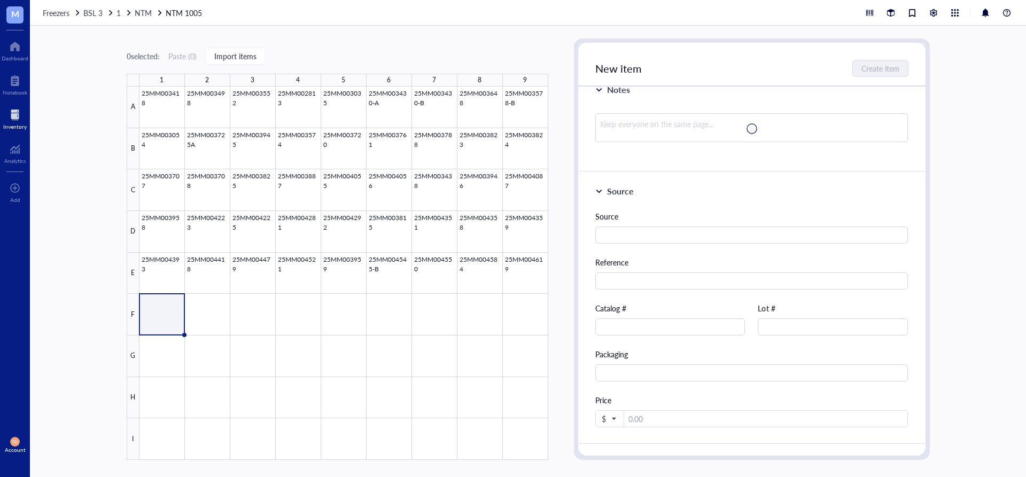
scroll to position [0, 0]
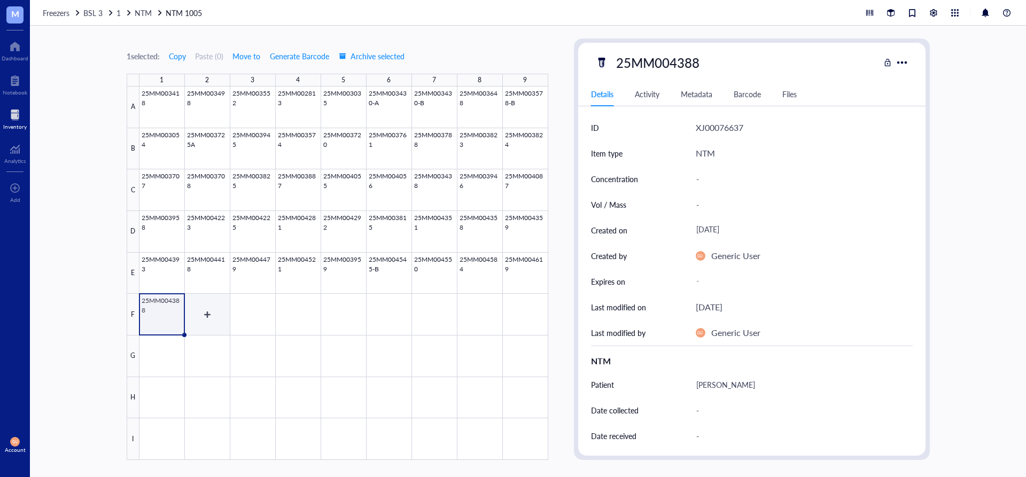
click at [195, 328] on div at bounding box center [344, 274] width 409 height 374
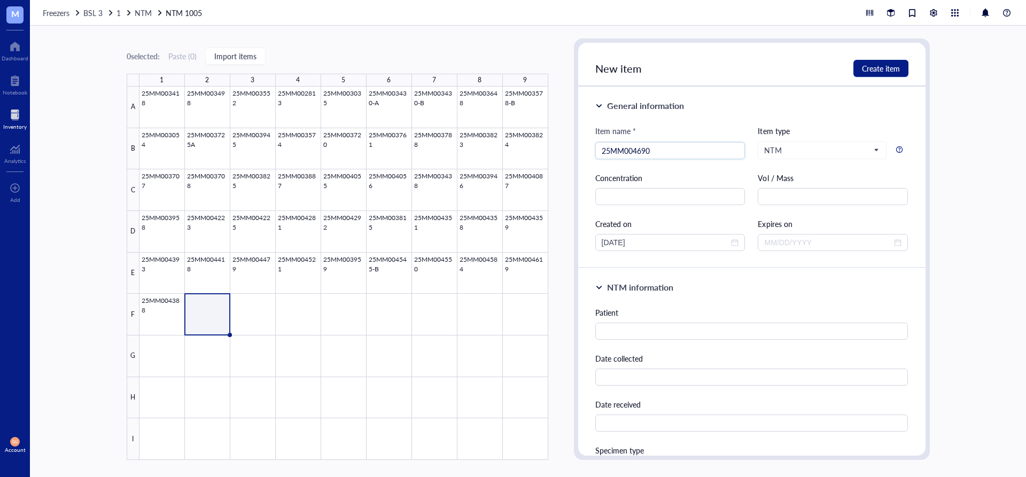
type input "25MM004690"
click at [642, 322] on div "Patient" at bounding box center [752, 323] width 313 height 33
click at [648, 337] on input "text" at bounding box center [752, 331] width 313 height 17
type input "Avery, James"
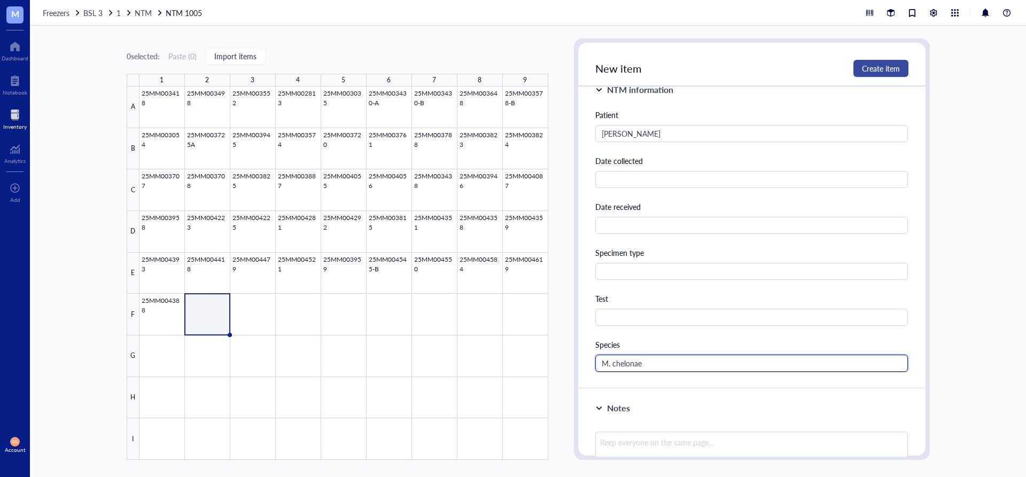
type input "M. chelonae"
click at [872, 69] on span "Create item" at bounding box center [881, 68] width 38 height 9
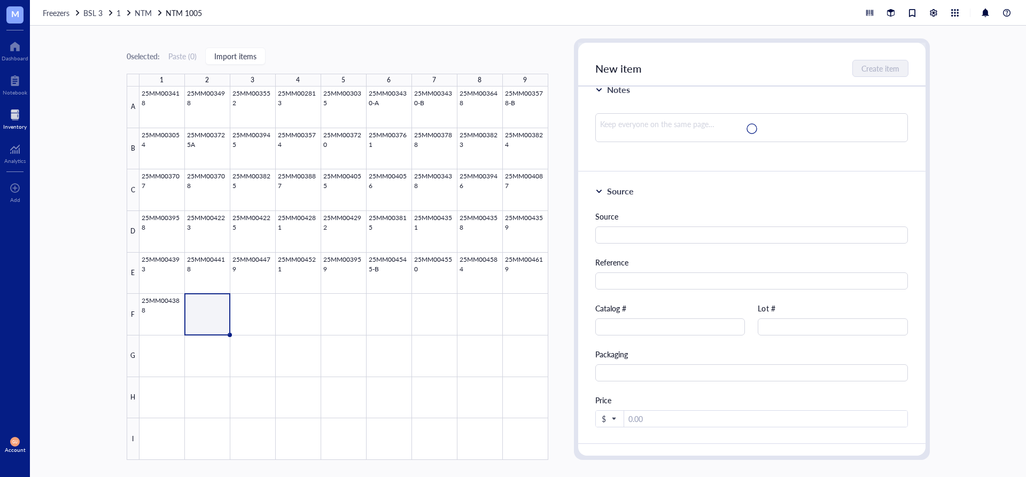
scroll to position [0, 0]
